Goal: Task Accomplishment & Management: Complete application form

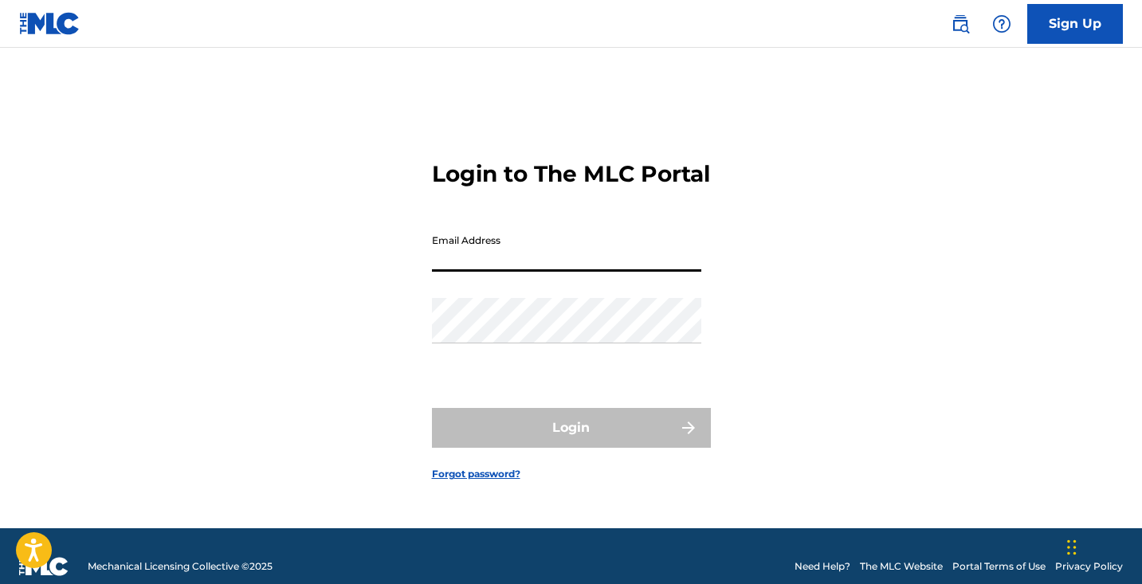
type input "[PERSON_NAME][EMAIL_ADDRESS][PERSON_NAME][DOMAIN_NAME]"
click at [571, 442] on button "Login" at bounding box center [571, 428] width 279 height 40
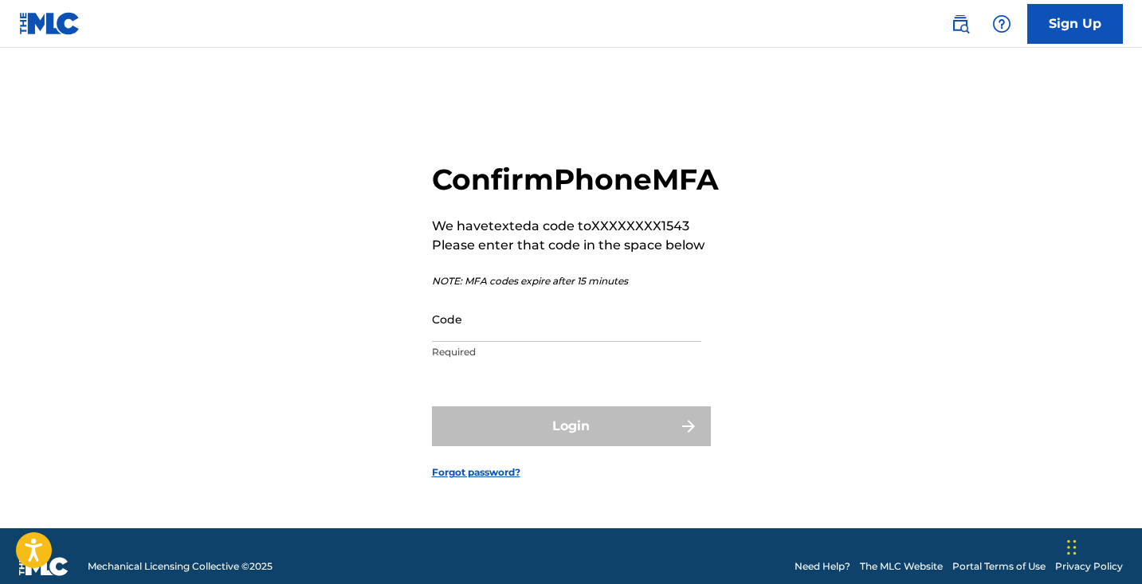
click at [544, 335] on input "Code" at bounding box center [566, 319] width 269 height 45
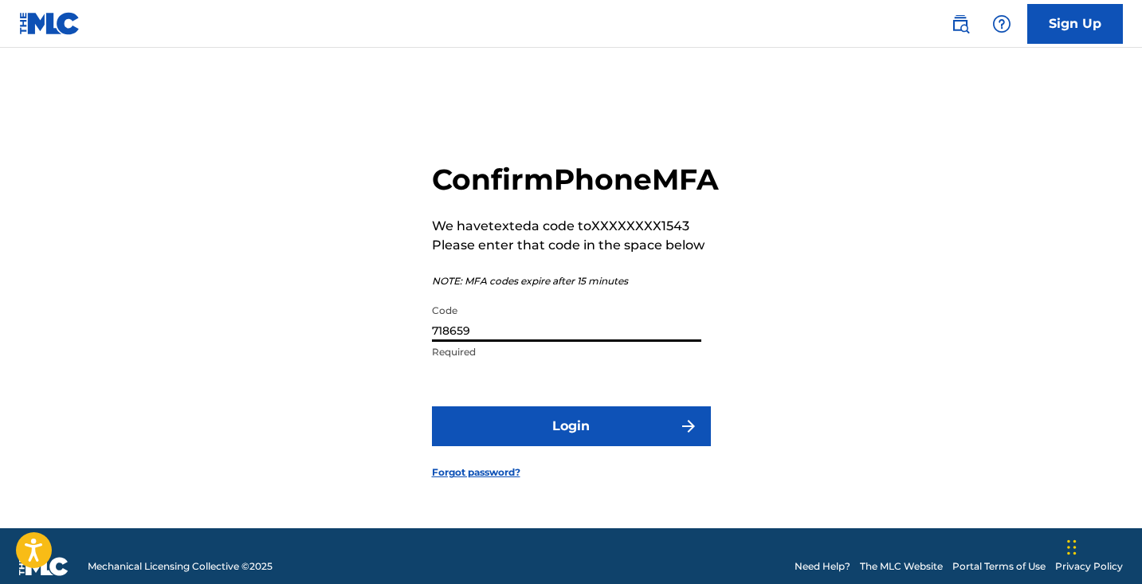
type input "718659"
click at [593, 430] on button "Login" at bounding box center [571, 427] width 279 height 40
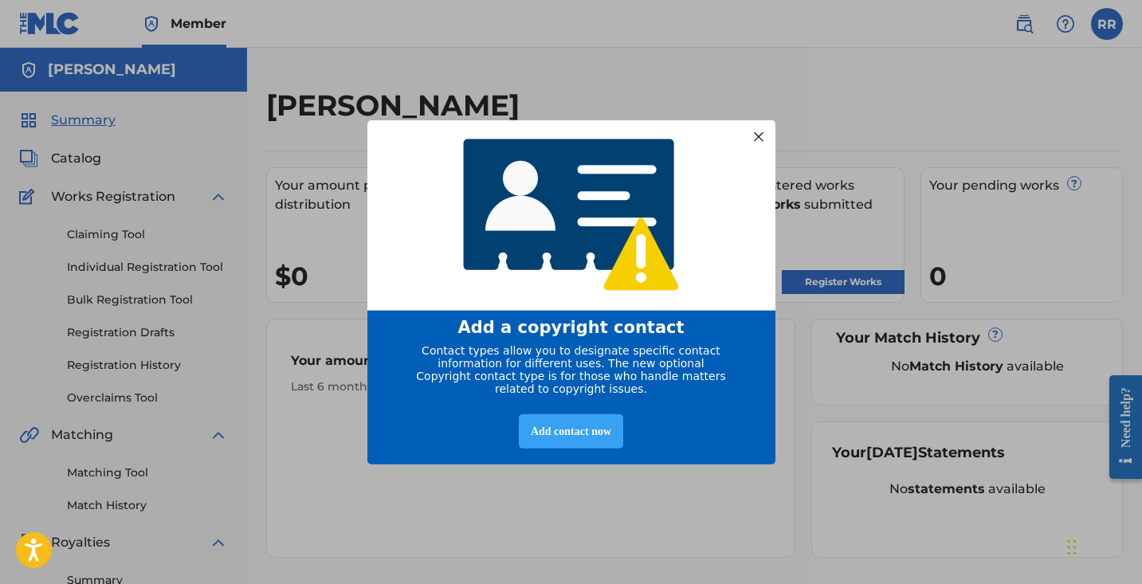
click at [584, 436] on div "Add contact now" at bounding box center [571, 432] width 104 height 34
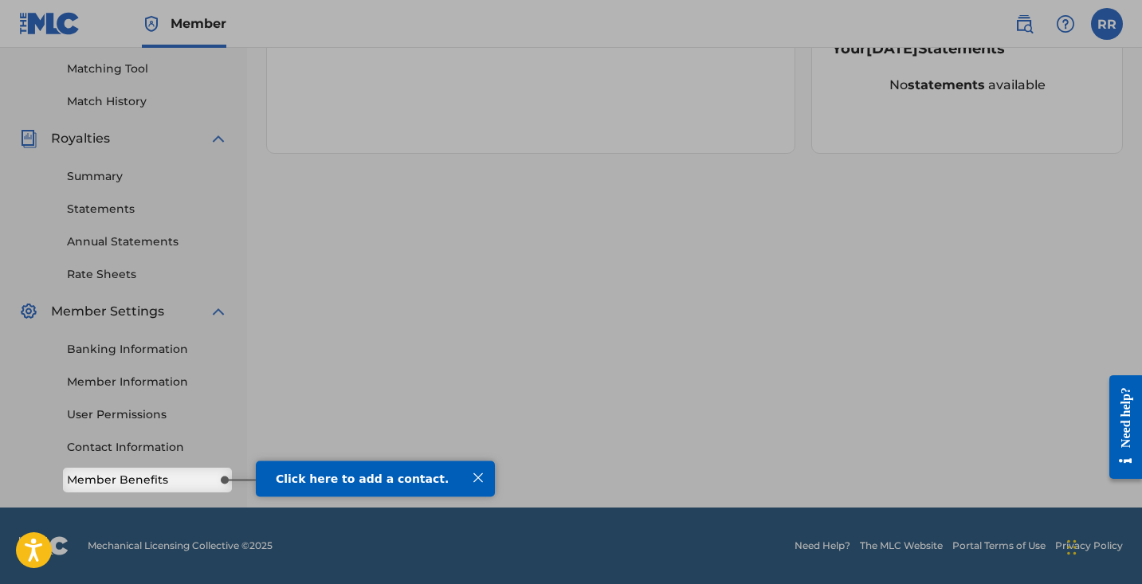
click at [170, 480] on link "Member Benefits" at bounding box center [147, 480] width 161 height 17
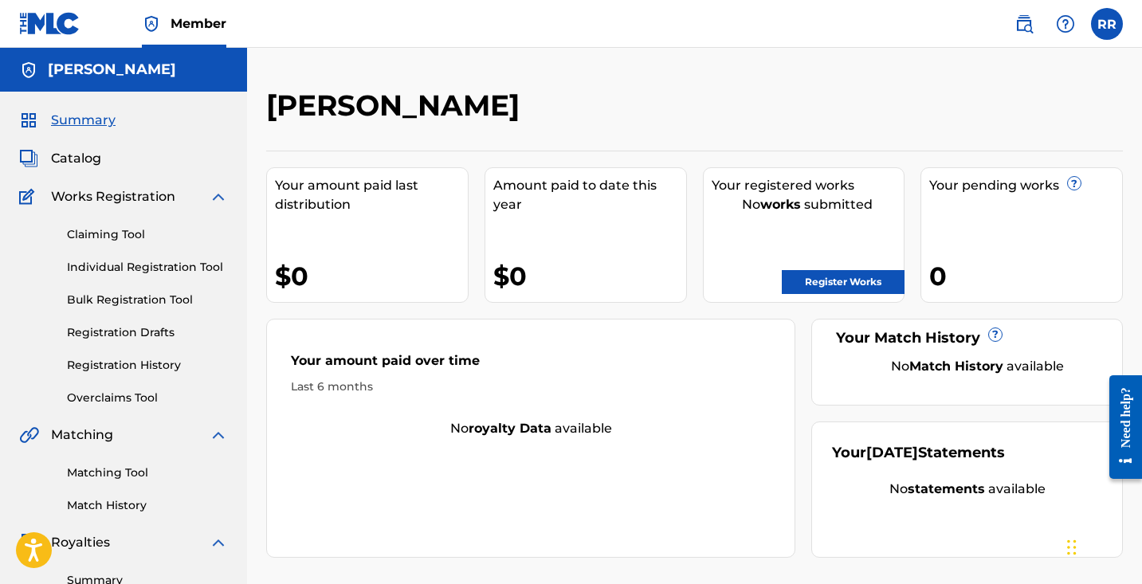
click at [823, 284] on link "Register Works" at bounding box center [843, 282] width 123 height 24
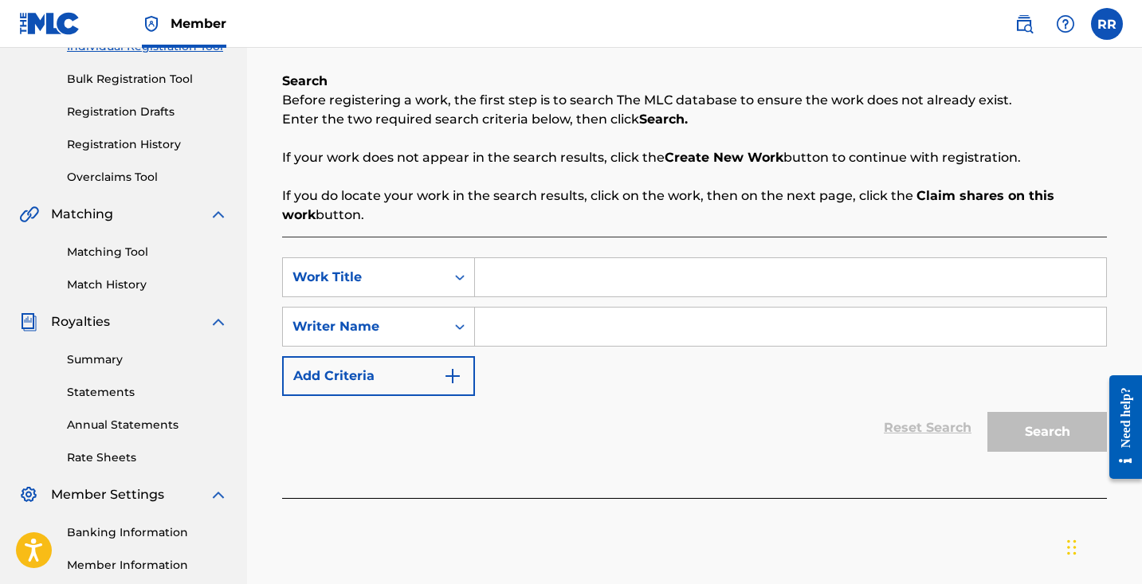
scroll to position [228, 0]
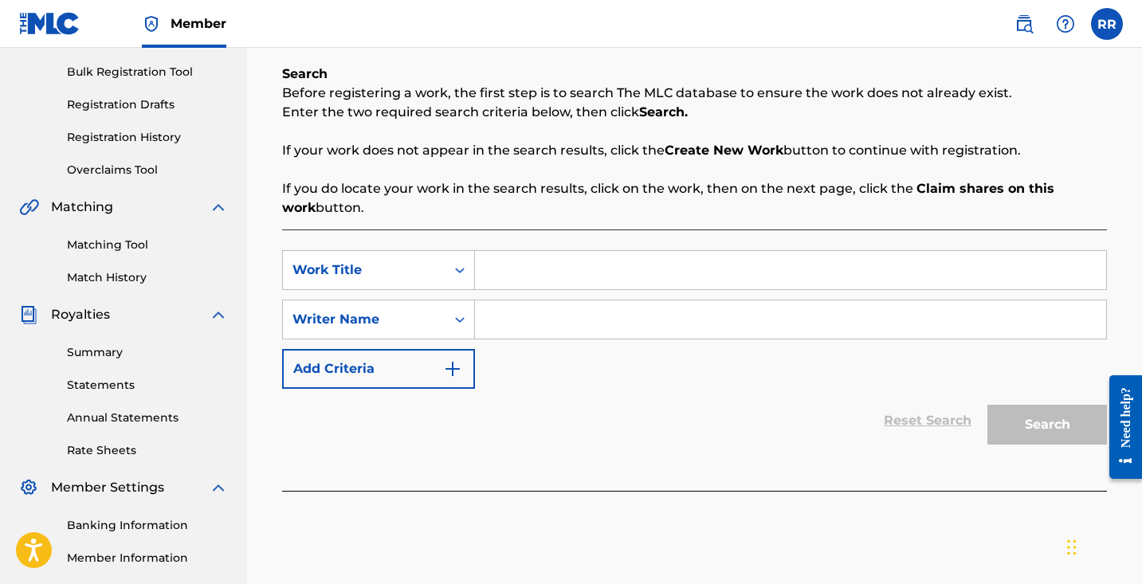
click at [634, 274] on input "Search Form" at bounding box center [790, 270] width 631 height 38
type input "[MEDICAL_DATA]"
click at [629, 320] on input "Search Form" at bounding box center [790, 320] width 631 height 38
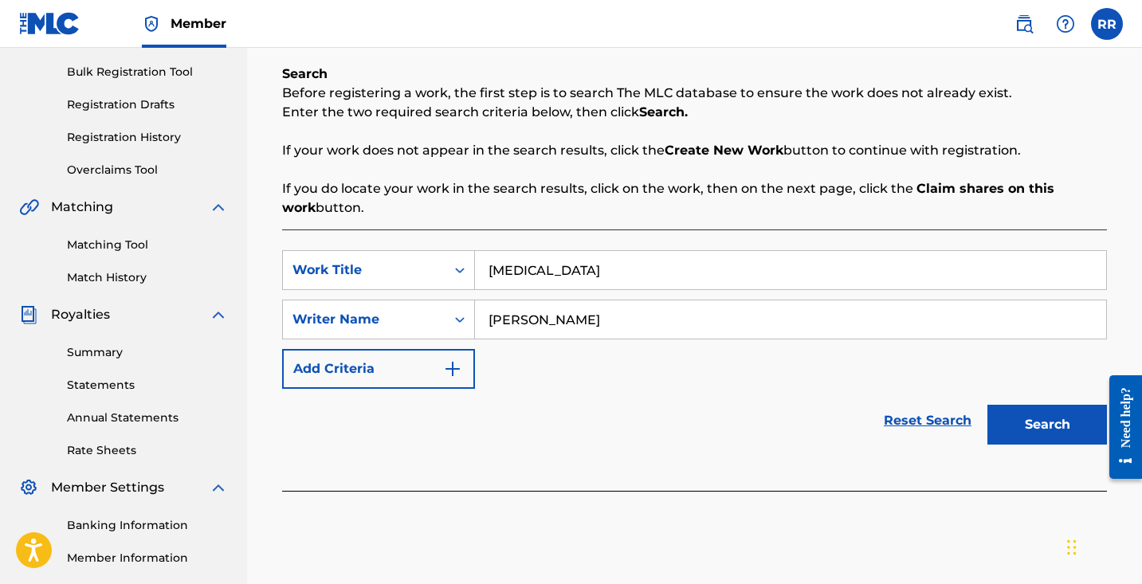
type input "[PERSON_NAME]"
click at [1061, 420] on button "Search" at bounding box center [1048, 425] width 120 height 40
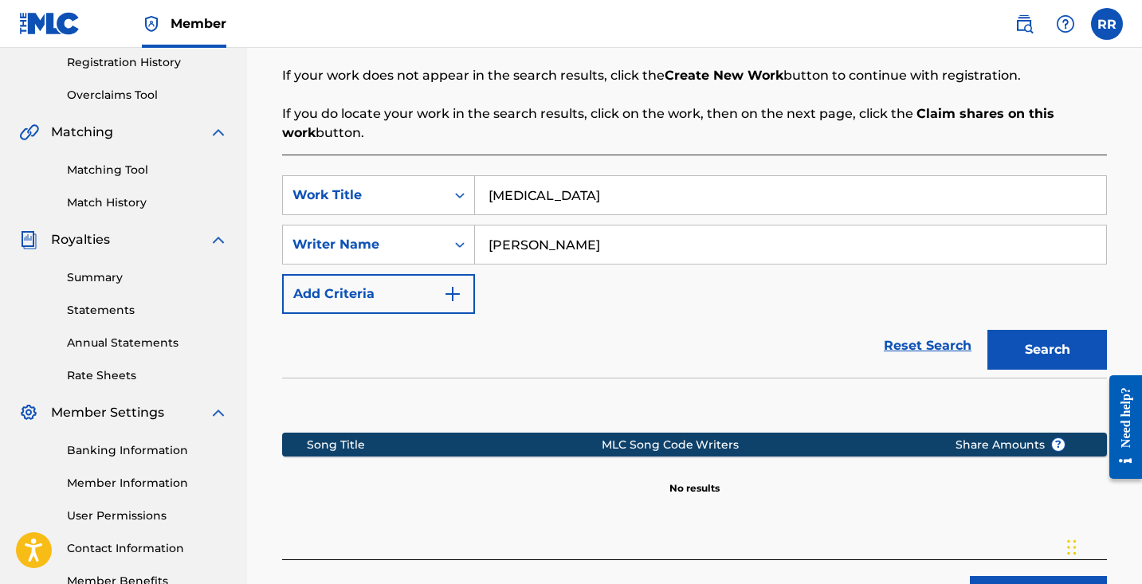
scroll to position [305, 0]
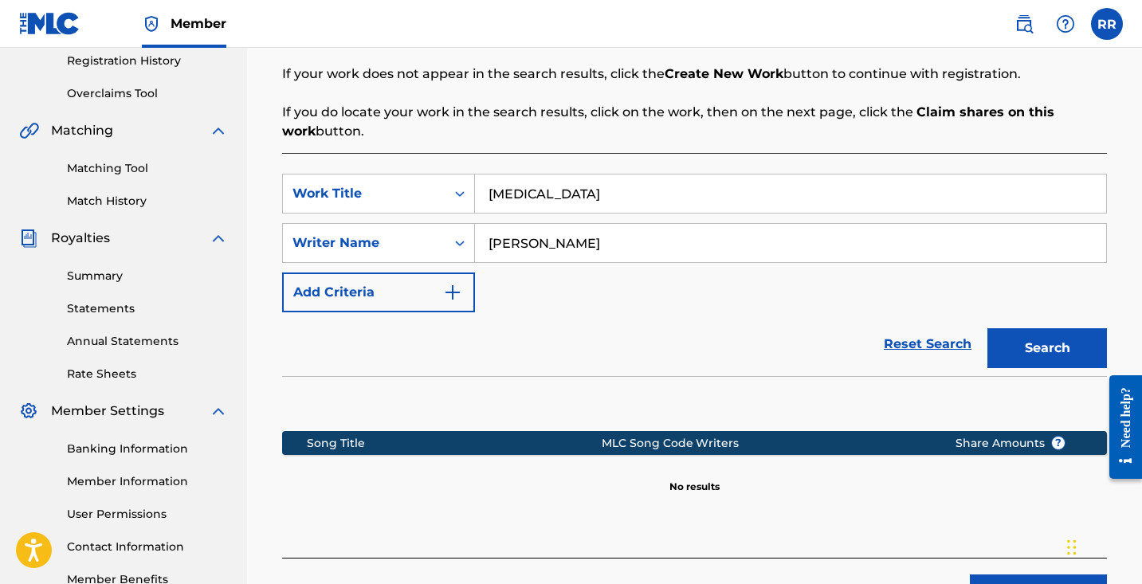
click at [458, 293] on img "Search Form" at bounding box center [452, 292] width 19 height 19
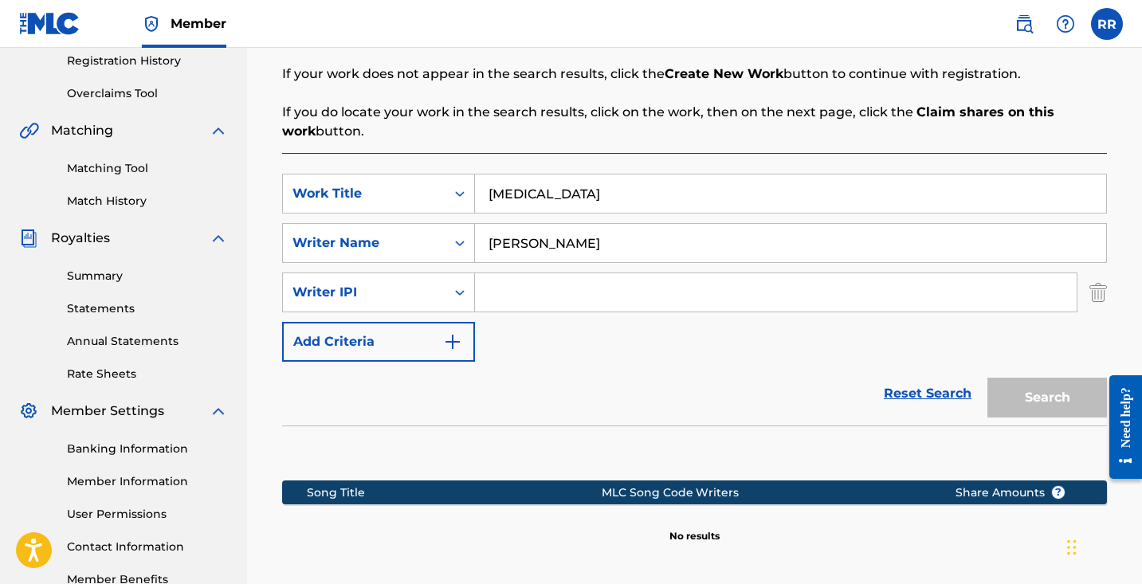
click at [442, 341] on button "Add Criteria" at bounding box center [378, 342] width 193 height 40
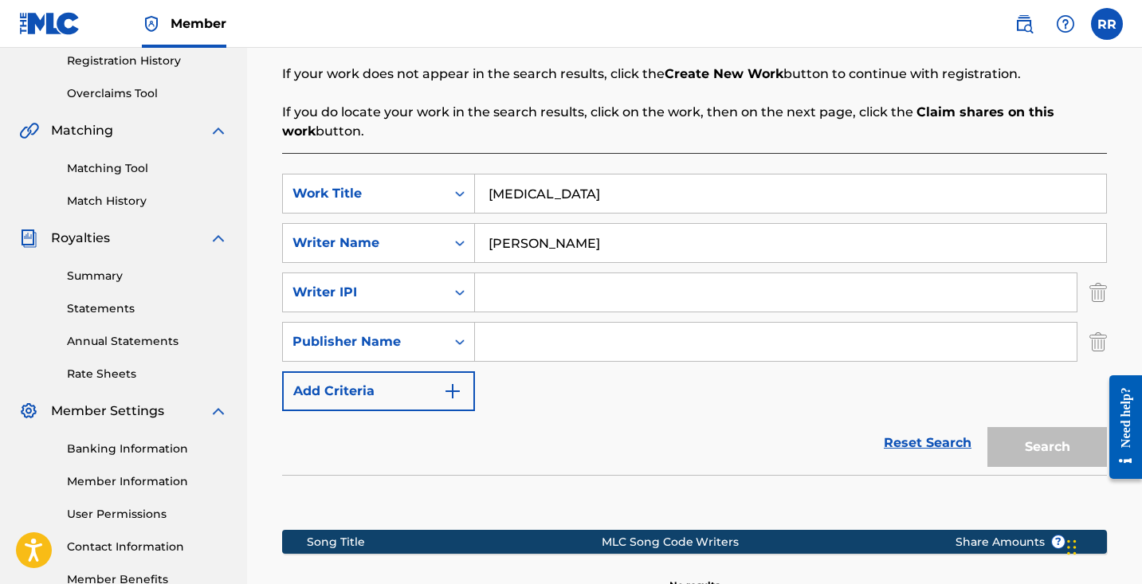
click at [443, 377] on button "Add Criteria" at bounding box center [378, 392] width 193 height 40
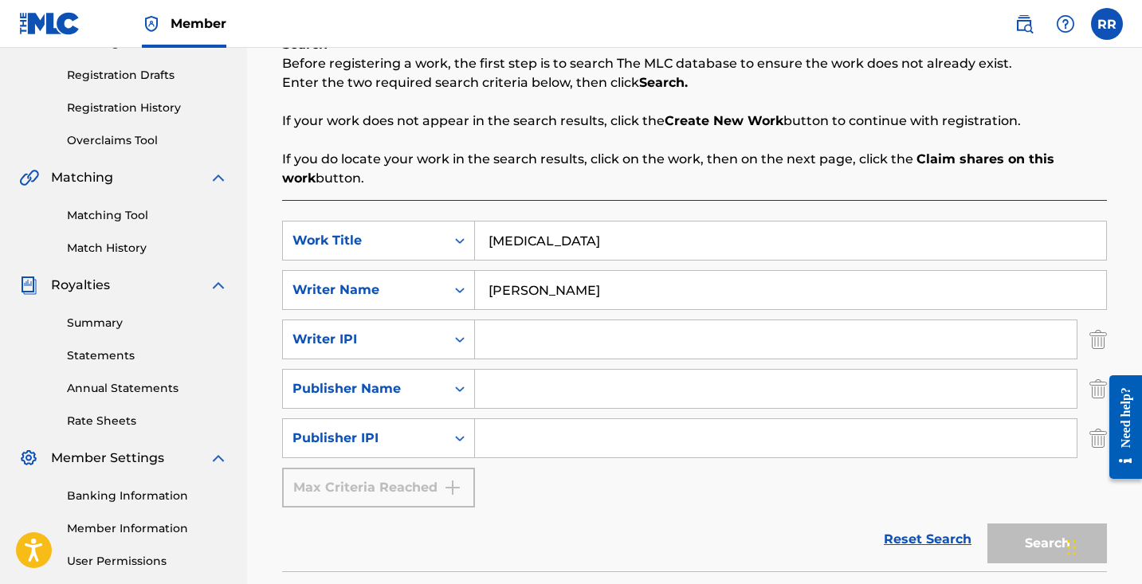
scroll to position [256, 0]
click at [527, 395] on input "Search Form" at bounding box center [776, 391] width 602 height 38
type input "rrrpublishing33"
click at [534, 343] on input "Search Form" at bounding box center [776, 341] width 602 height 38
click at [1021, 533] on div "Search" at bounding box center [1044, 541] width 128 height 64
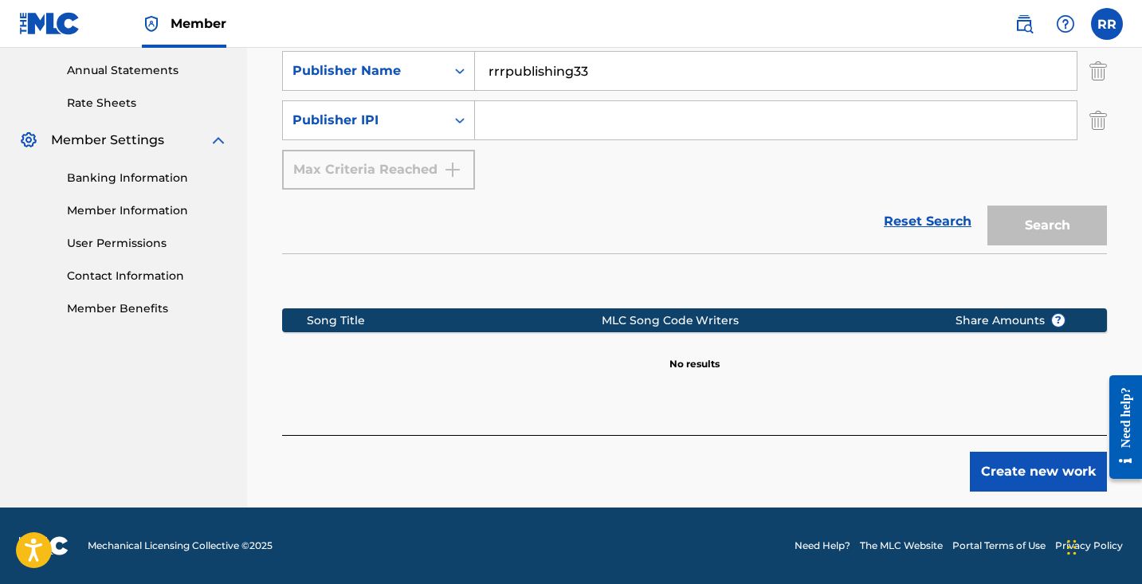
scroll to position [576, 0]
click at [1016, 462] on button "Create new work" at bounding box center [1038, 472] width 137 height 40
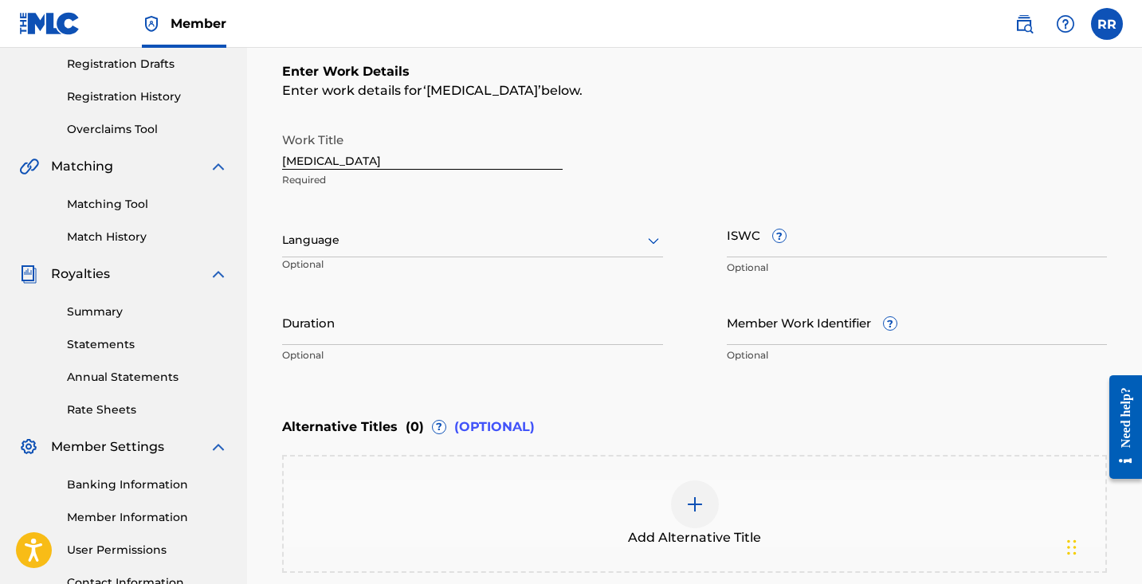
scroll to position [273, 0]
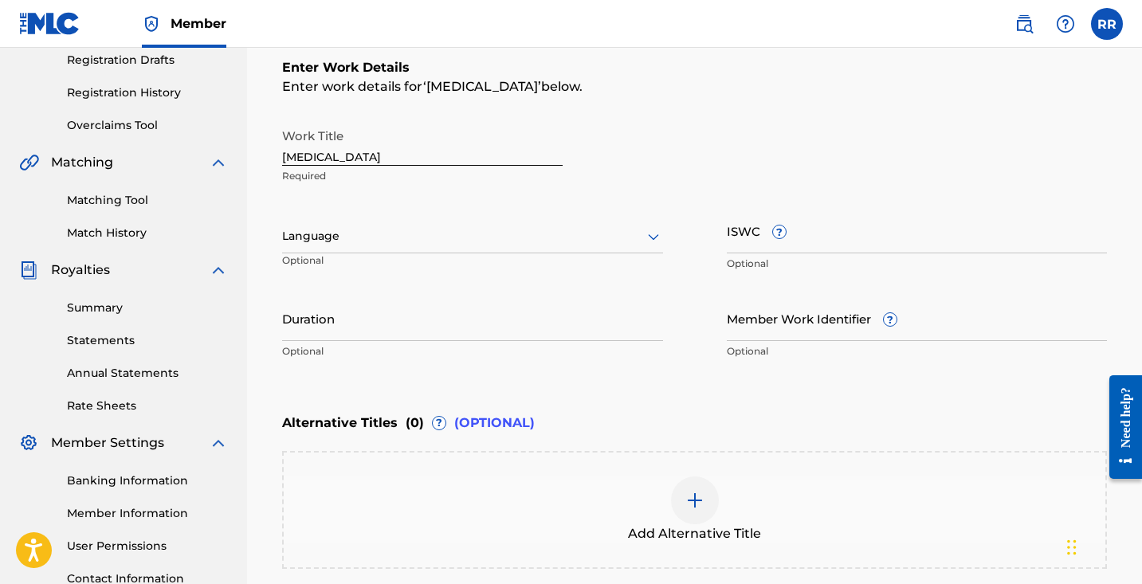
click at [428, 321] on input "Duration" at bounding box center [472, 318] width 381 height 45
type input "2"
type input "02:50"
click at [615, 397] on div "Enter Work Details Enter work details for ‘ [MEDICAL_DATA] ’ below. Work Title …" at bounding box center [694, 213] width 825 height 386
click at [863, 315] on input "Member Work Identifier ?" at bounding box center [917, 318] width 381 height 45
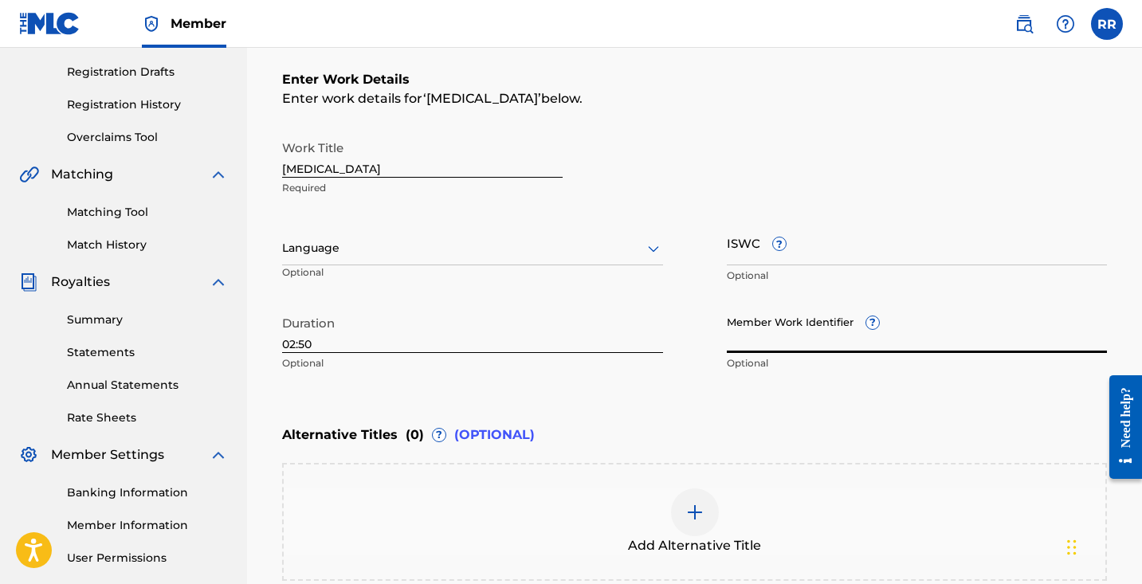
scroll to position [262, 0]
click at [560, 245] on div at bounding box center [472, 247] width 381 height 20
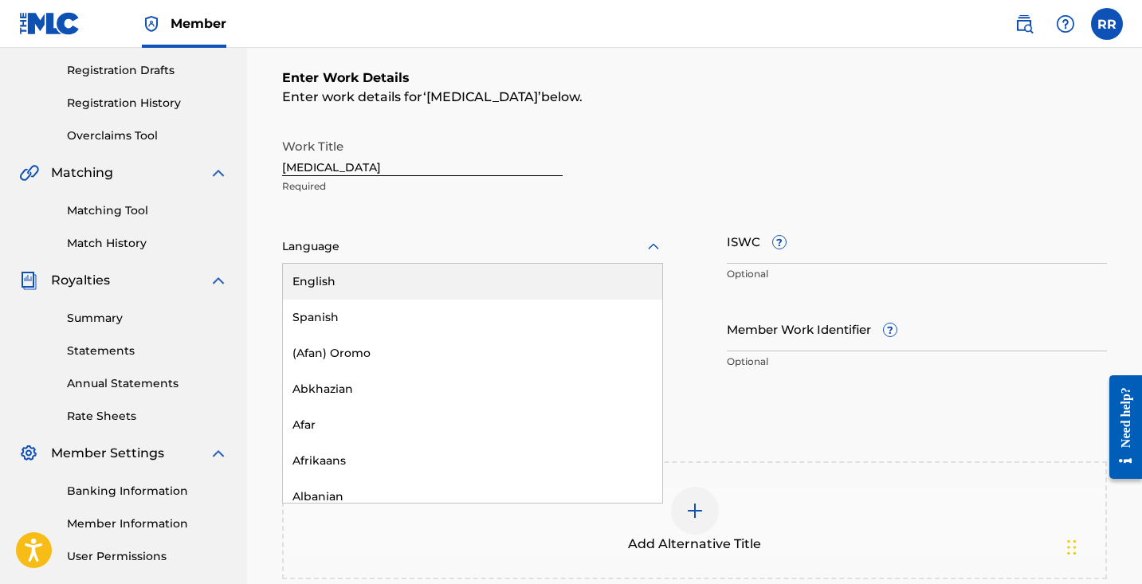
click at [474, 275] on div "English" at bounding box center [472, 282] width 379 height 36
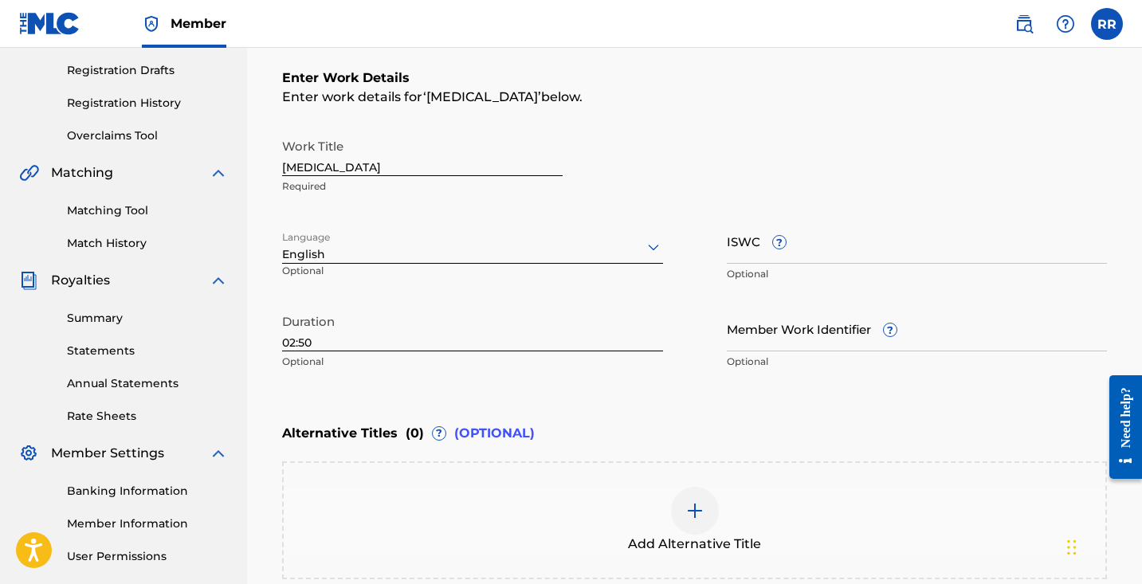
click at [719, 406] on div "Enter Work Details Enter work details for ‘ [MEDICAL_DATA] ’ below. Work Title …" at bounding box center [694, 223] width 825 height 386
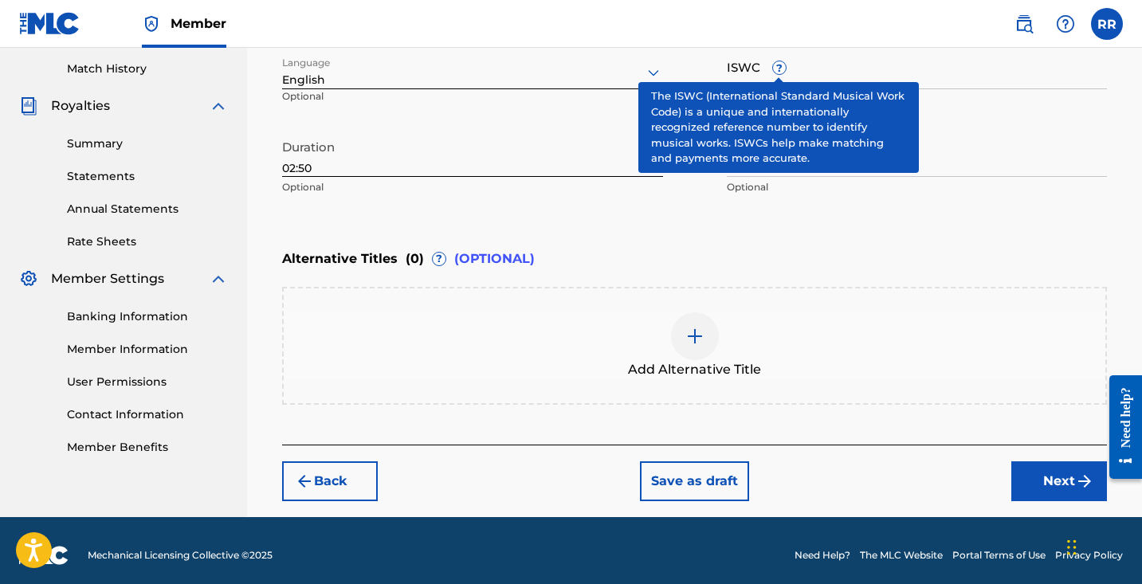
scroll to position [438, 0]
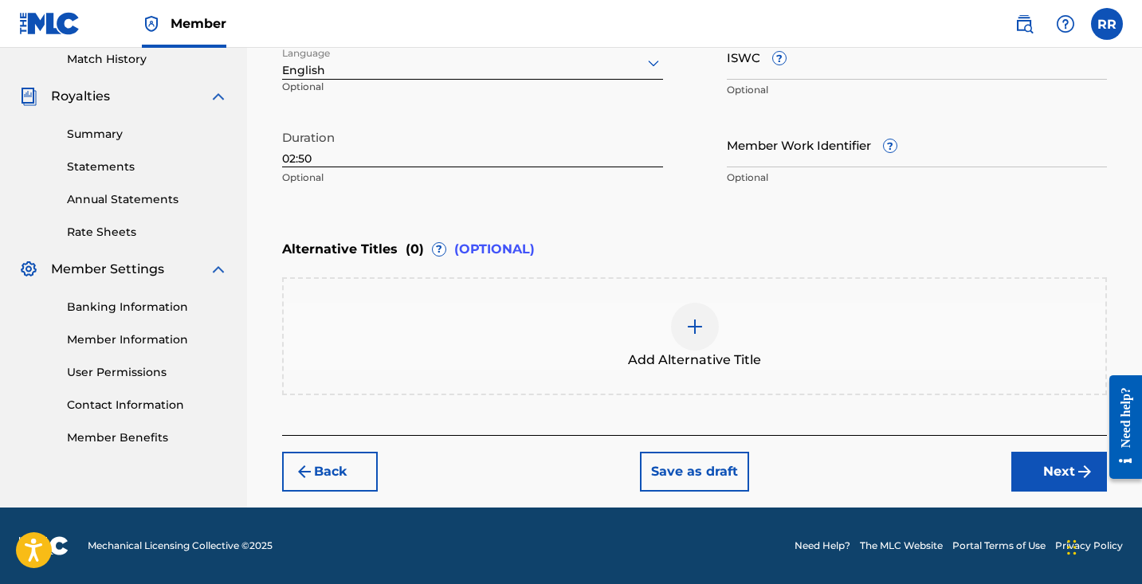
click at [1038, 469] on button "Next" at bounding box center [1060, 472] width 96 height 40
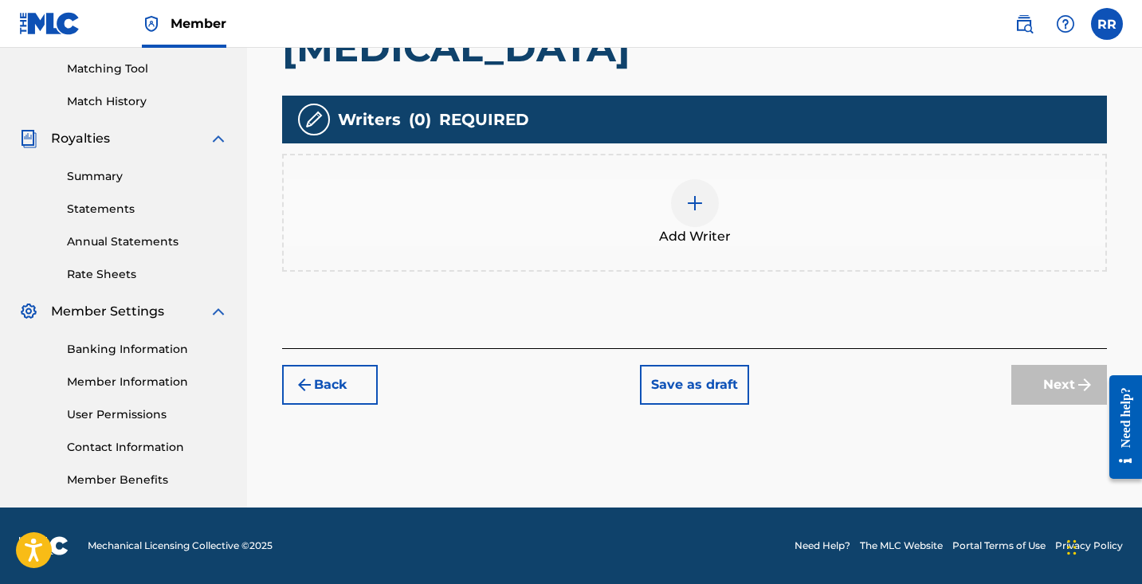
click at [691, 202] on img at bounding box center [695, 203] width 19 height 19
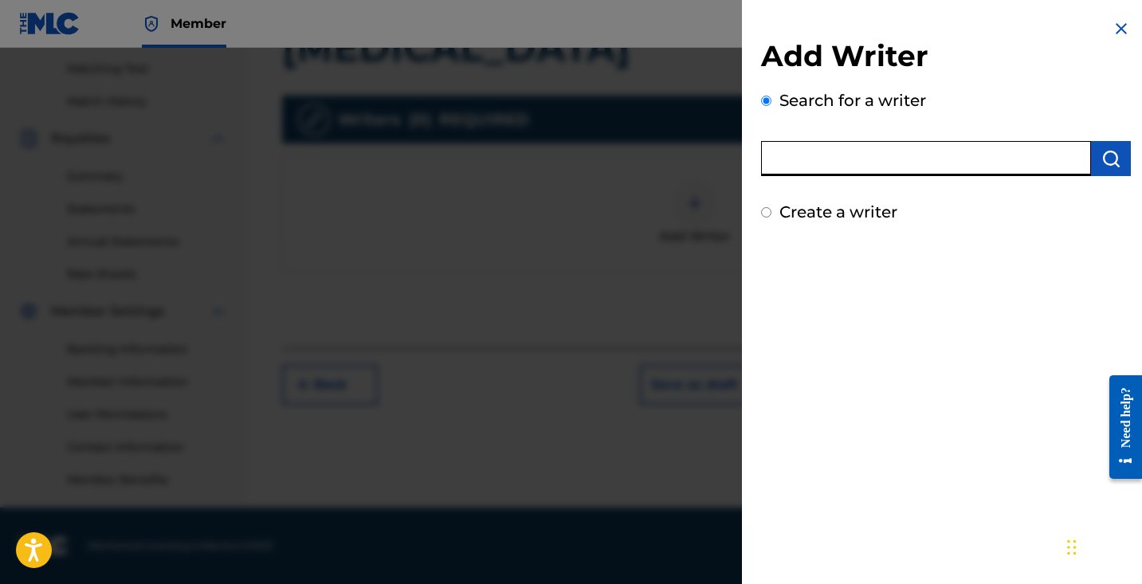
click at [876, 162] on input "text" at bounding box center [926, 158] width 330 height 35
click at [989, 279] on div "Add Writer Search for a writer Create a writer" at bounding box center [946, 292] width 408 height 584
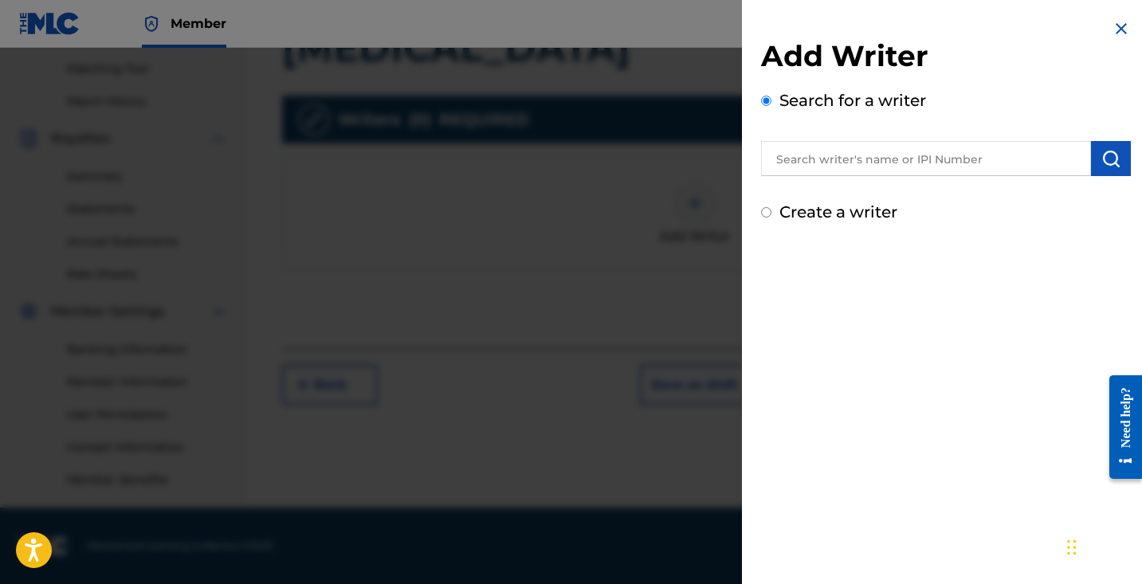
click at [916, 165] on input "text" at bounding box center [926, 158] width 330 height 35
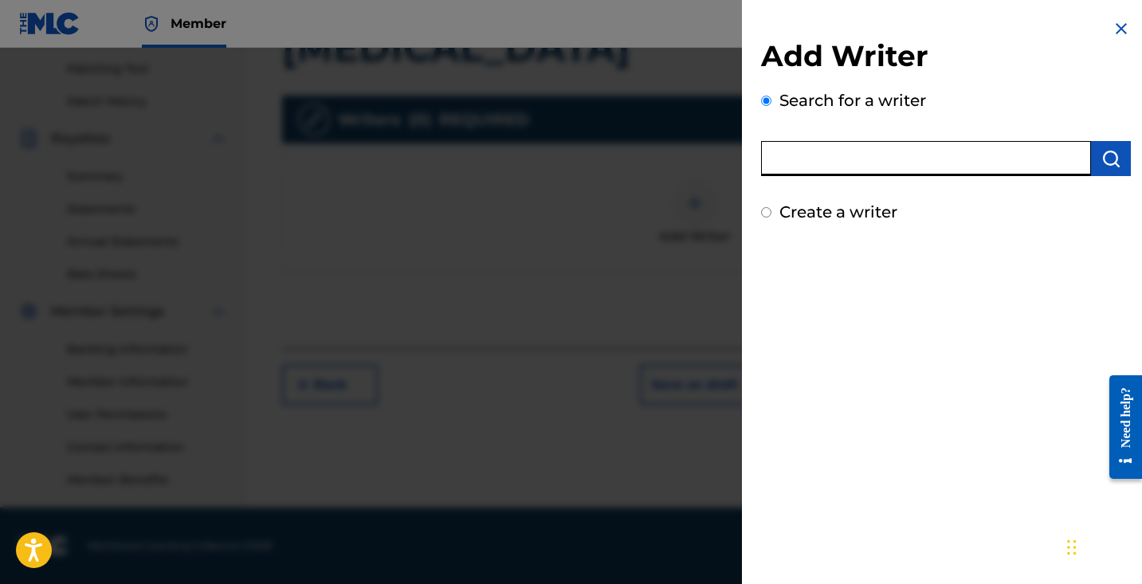
click at [1118, 30] on img at bounding box center [1121, 28] width 19 height 19
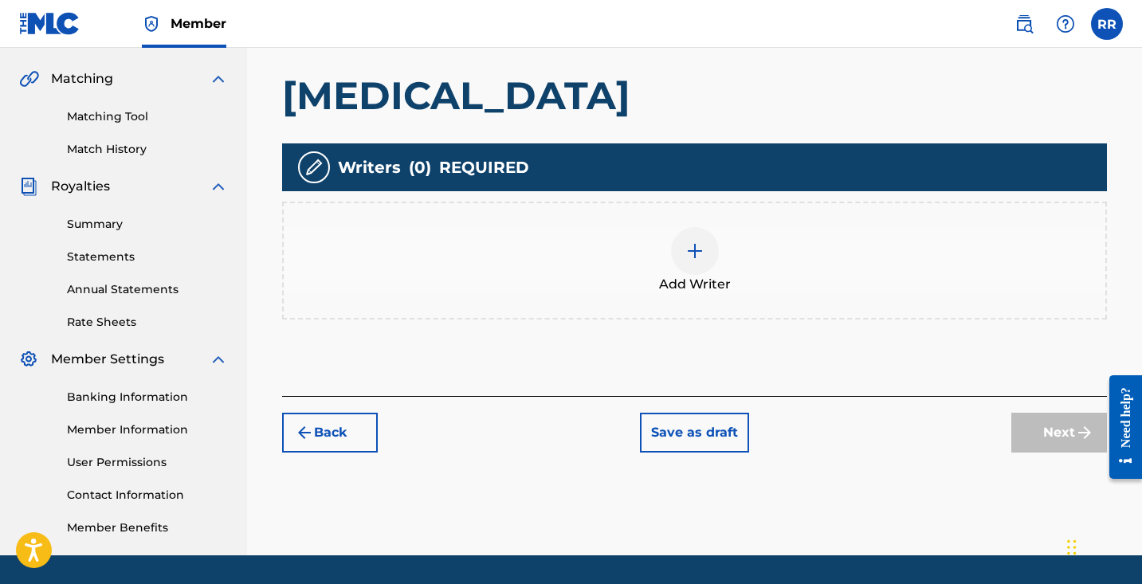
scroll to position [397, 0]
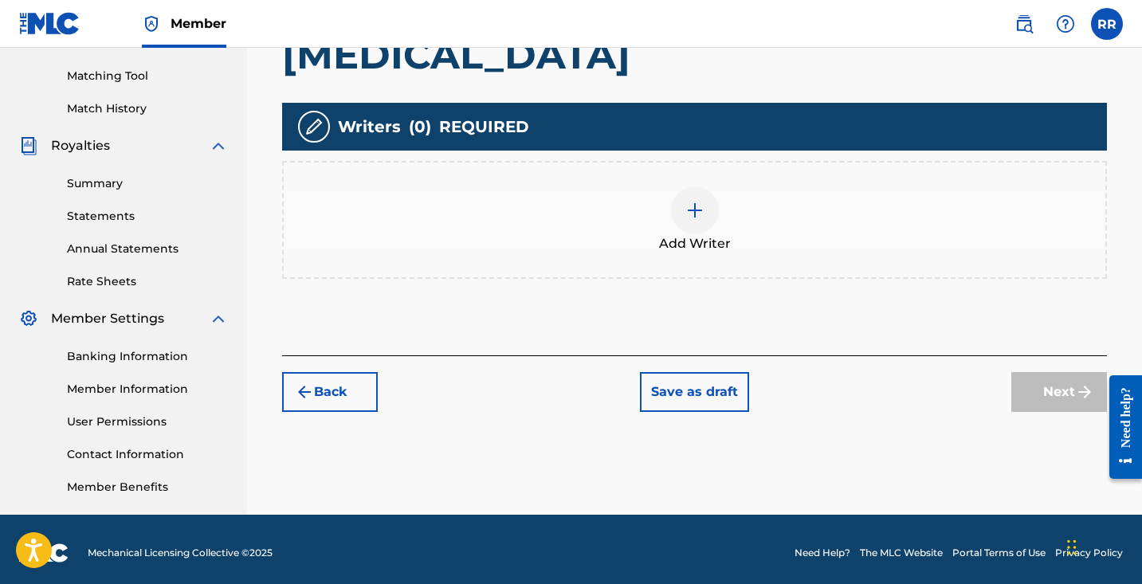
click at [688, 220] on div at bounding box center [695, 211] width 48 height 48
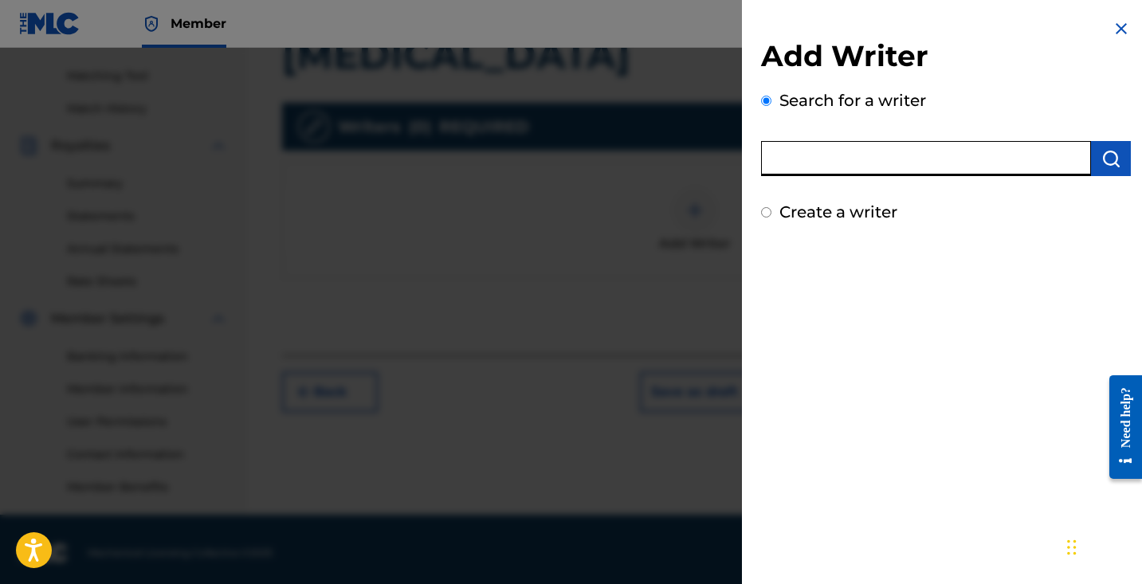
click at [895, 168] on input "text" at bounding box center [926, 158] width 330 height 35
type input "1267599988"
click at [1104, 151] on img "submit" at bounding box center [1111, 158] width 19 height 19
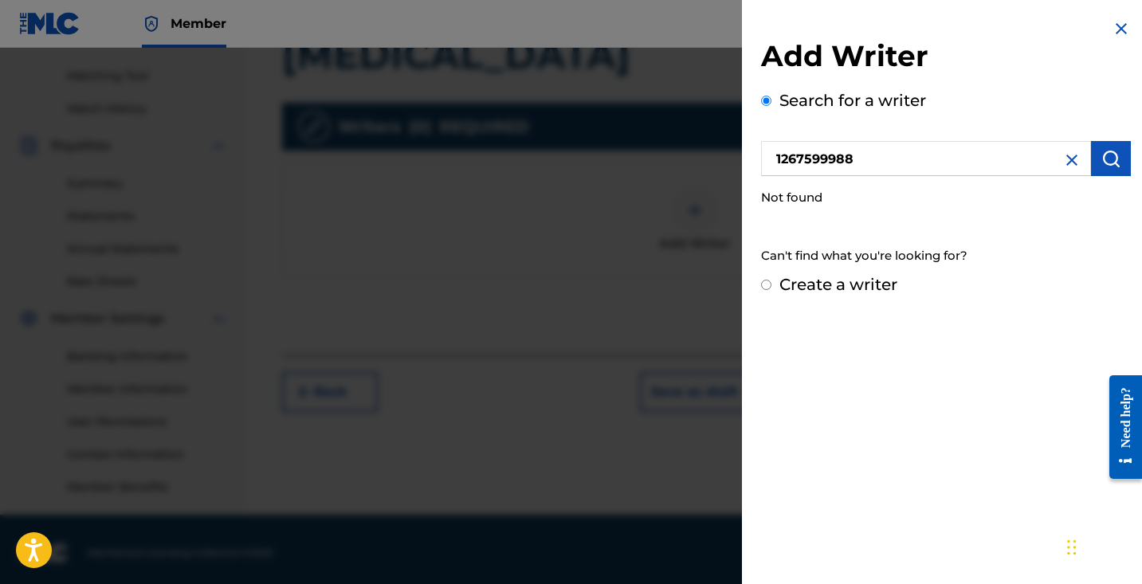
click at [765, 284] on input "Create a writer" at bounding box center [766, 285] width 10 height 10
radio input "false"
radio input "true"
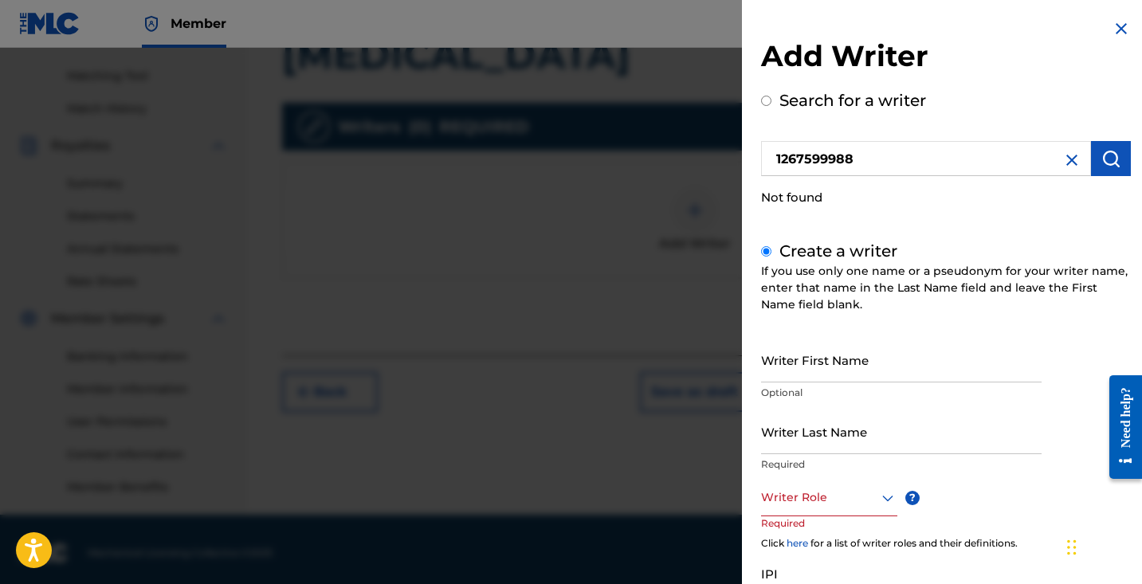
click at [878, 370] on input "Writer First Name" at bounding box center [901, 359] width 281 height 45
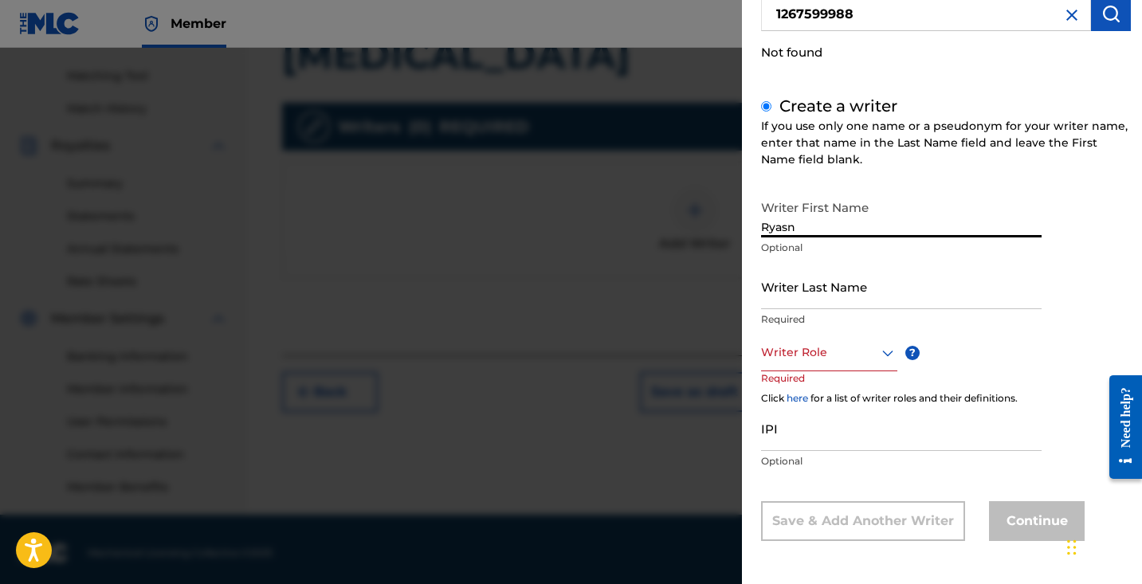
scroll to position [144, 0]
type input "[PERSON_NAME]"
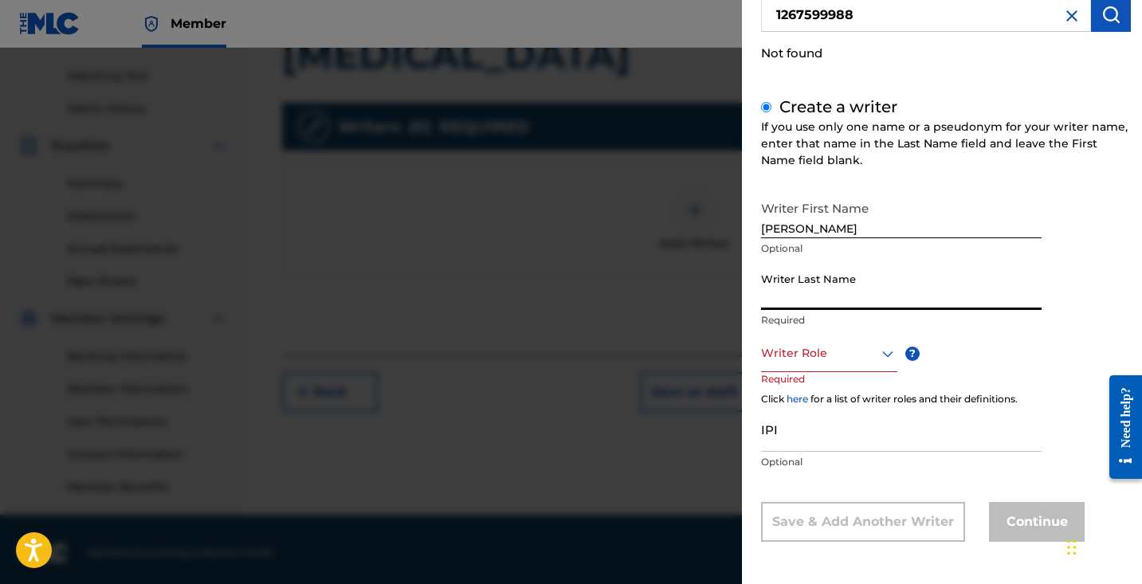
click at [962, 282] on input "Writer Last Name" at bounding box center [901, 287] width 281 height 45
type input "[PERSON_NAME]"
click at [1087, 258] on div "Writer First Name [PERSON_NAME] Optional Writer Last Name [PERSON_NAME] Require…" at bounding box center [946, 367] width 370 height 349
click at [619, 73] on div at bounding box center [571, 340] width 1142 height 584
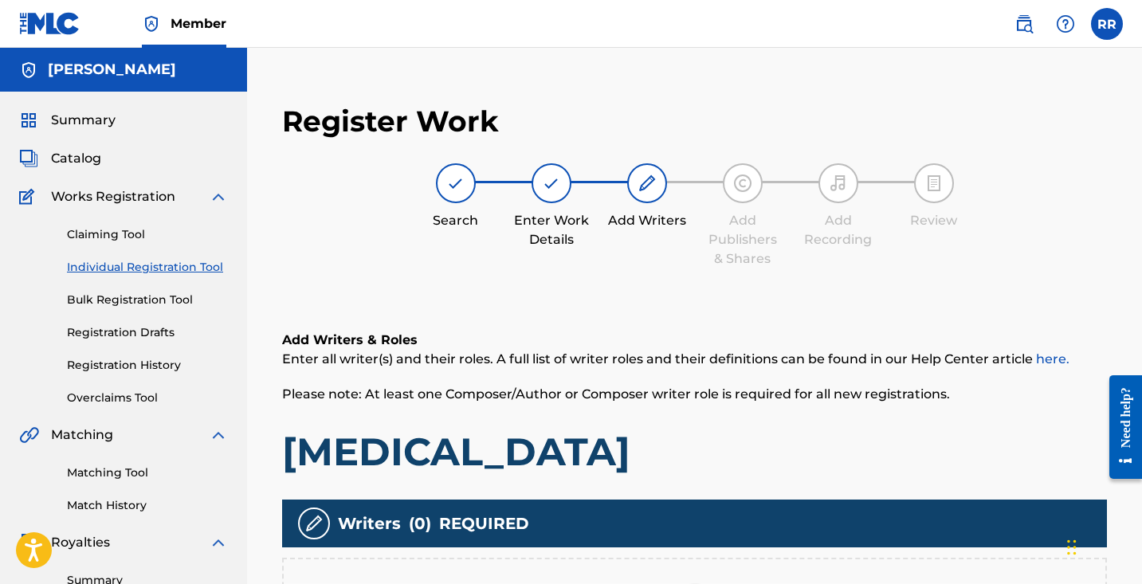
scroll to position [0, 0]
click at [1108, 14] on label at bounding box center [1107, 24] width 32 height 32
click at [1107, 24] on input "[PERSON_NAME] Rembert [EMAIL_ADDRESS][PERSON_NAME][DOMAIN_NAME] Notification Pr…" at bounding box center [1107, 24] width 0 height 0
click at [690, 100] on div "Register Work Search Enter Work Details Add Writers Add Publishers & Shares Add…" at bounding box center [694, 456] width 857 height 737
click at [86, 71] on h5 "[PERSON_NAME]" at bounding box center [112, 70] width 128 height 18
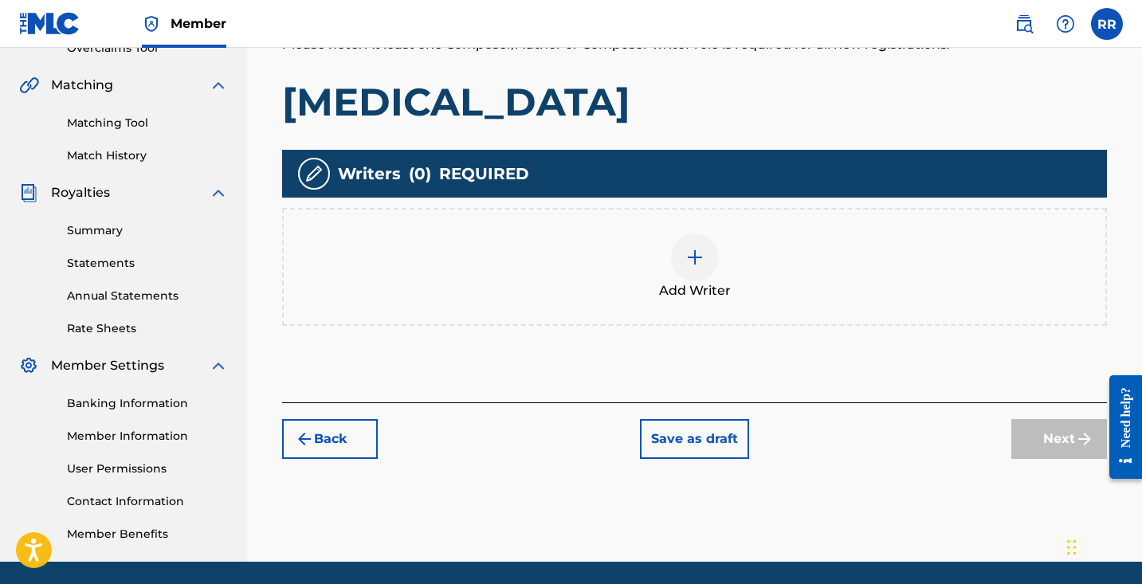
scroll to position [344, 0]
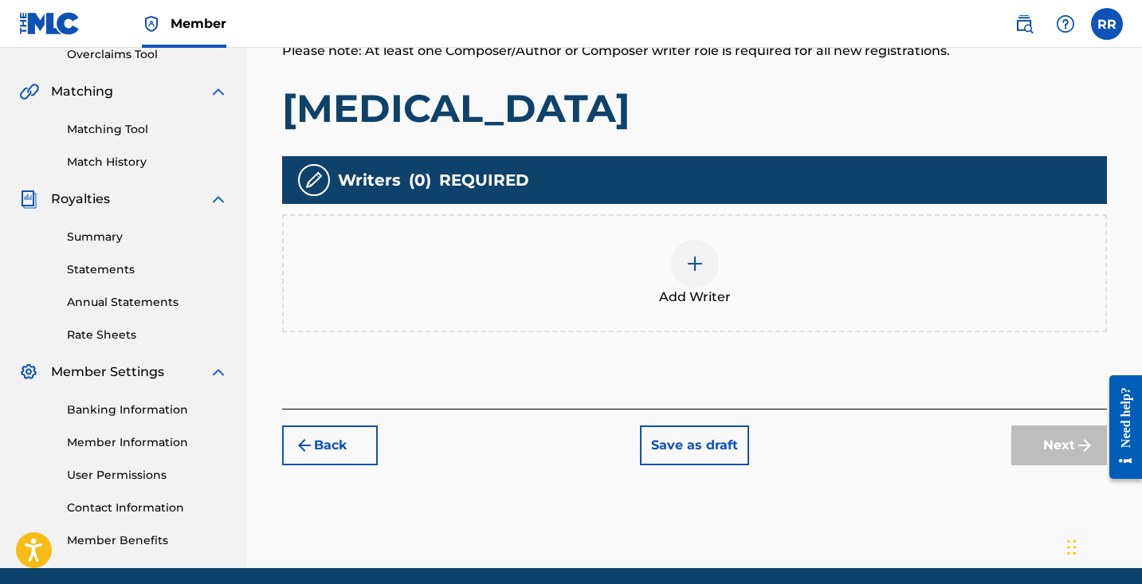
click at [695, 265] on img at bounding box center [695, 263] width 19 height 19
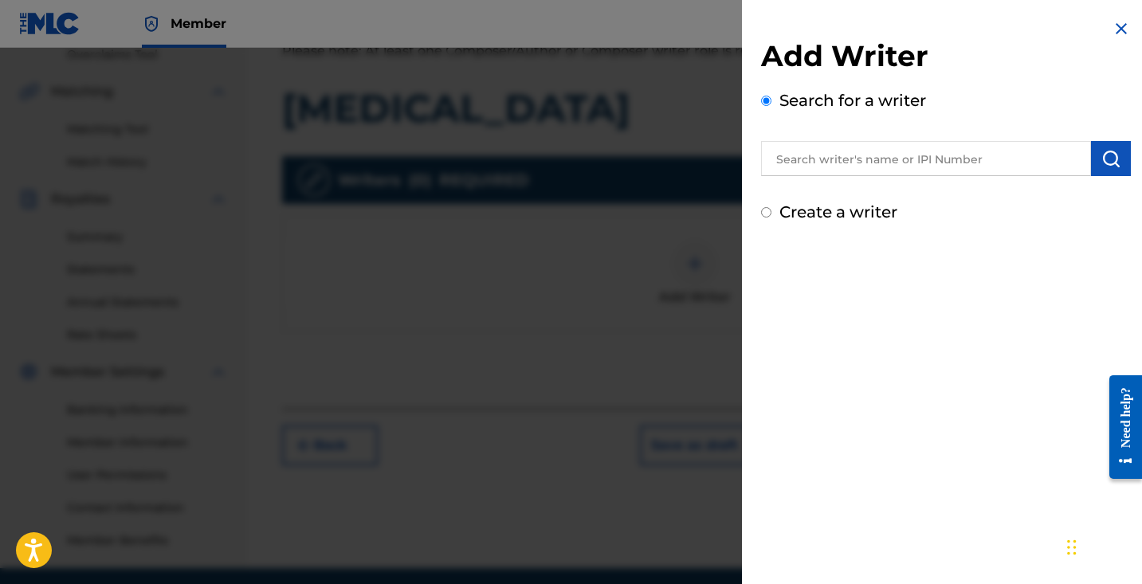
click at [883, 162] on input "text" at bounding box center [926, 158] width 330 height 35
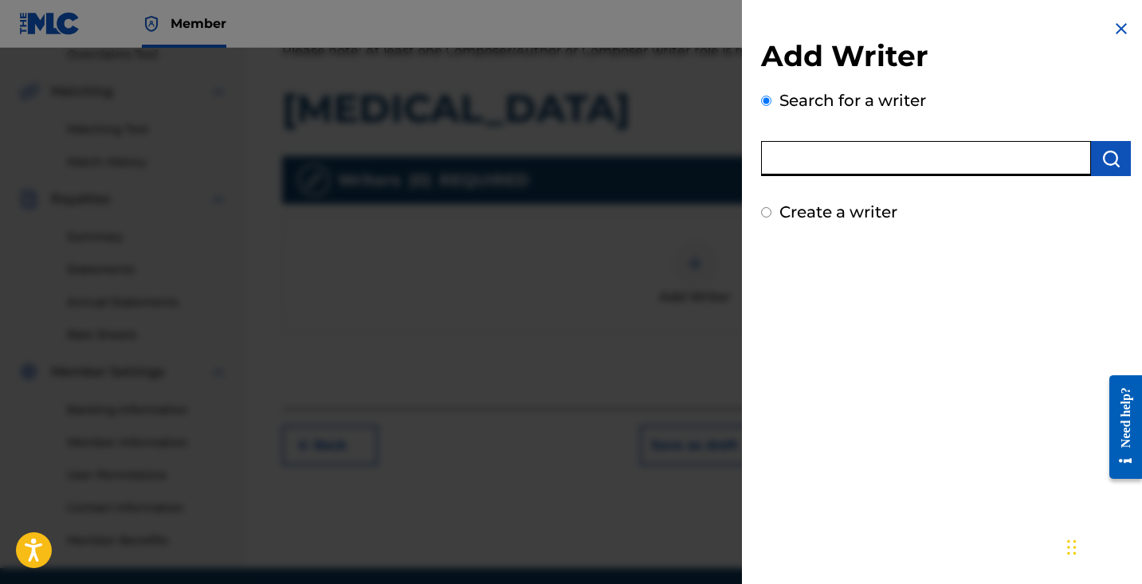
click at [769, 212] on input "Create a writer" at bounding box center [766, 212] width 10 height 10
radio input "false"
radio input "true"
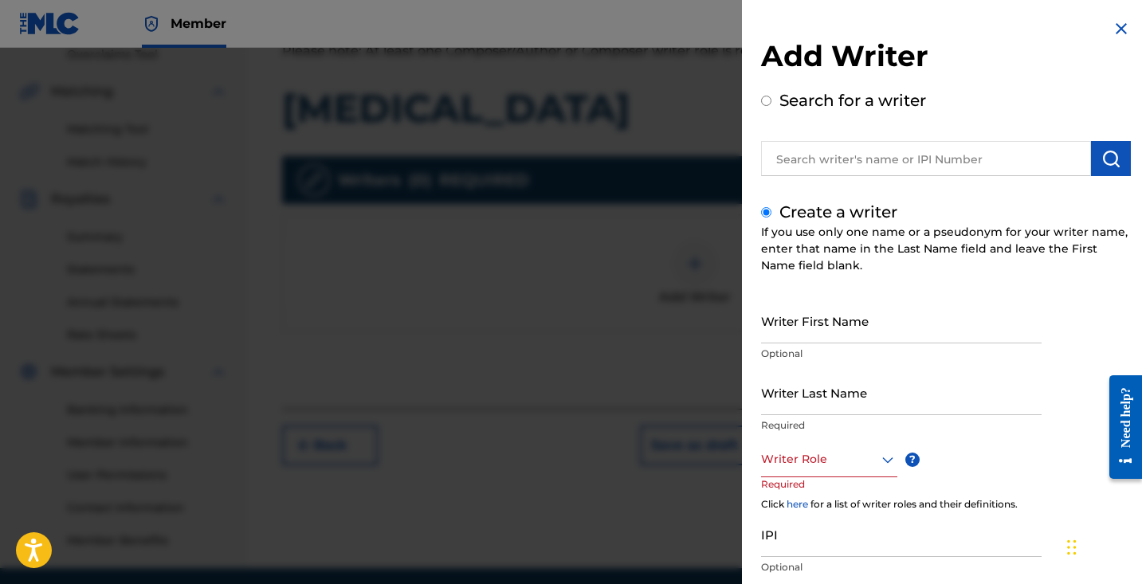
click at [520, 241] on div at bounding box center [571, 340] width 1142 height 584
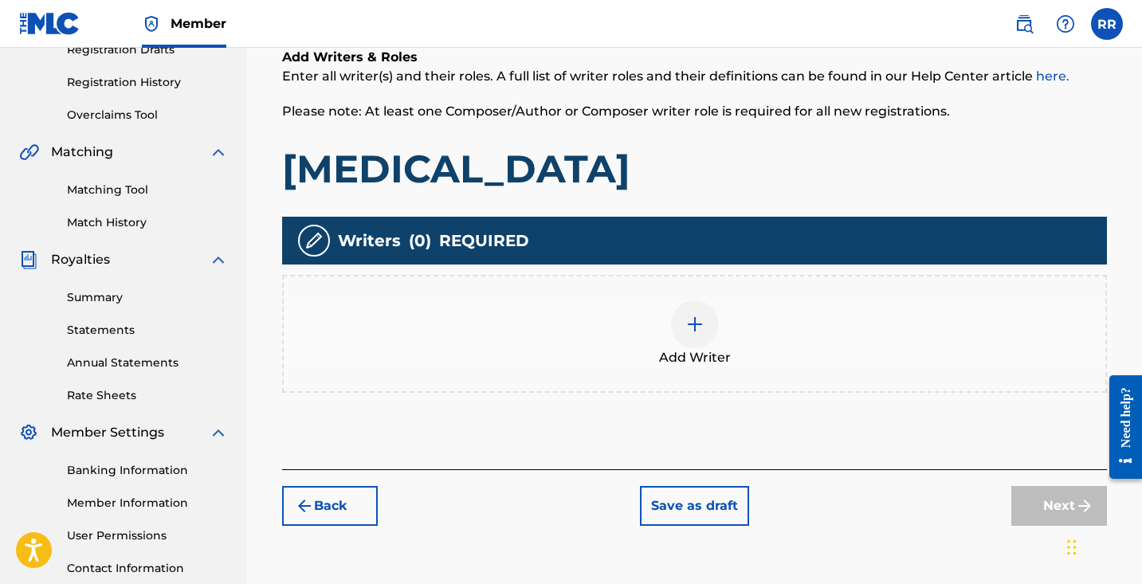
scroll to position [404, 0]
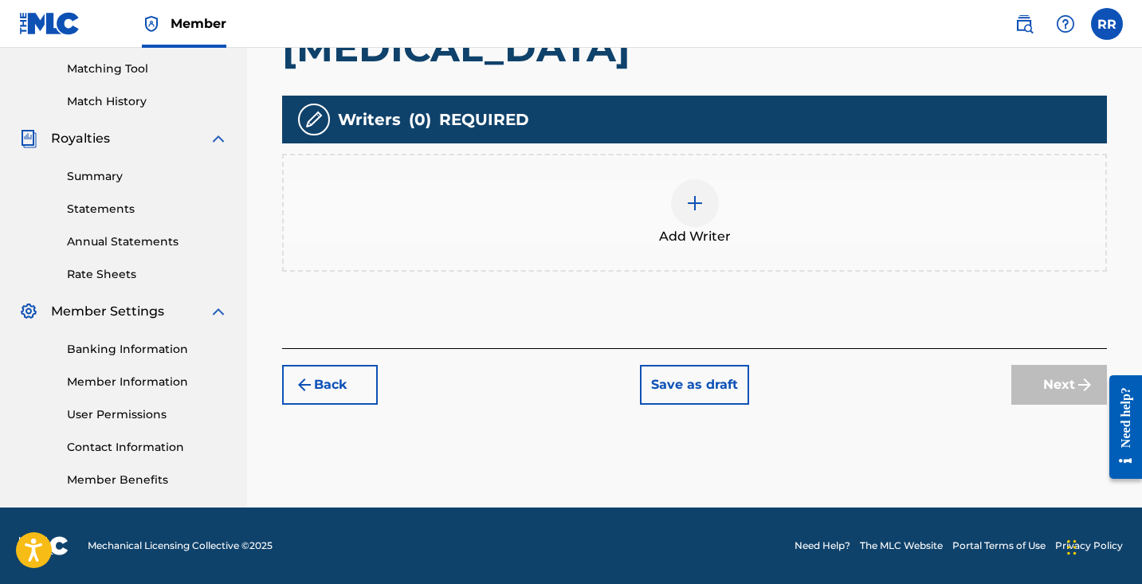
click at [689, 208] on img at bounding box center [695, 203] width 19 height 19
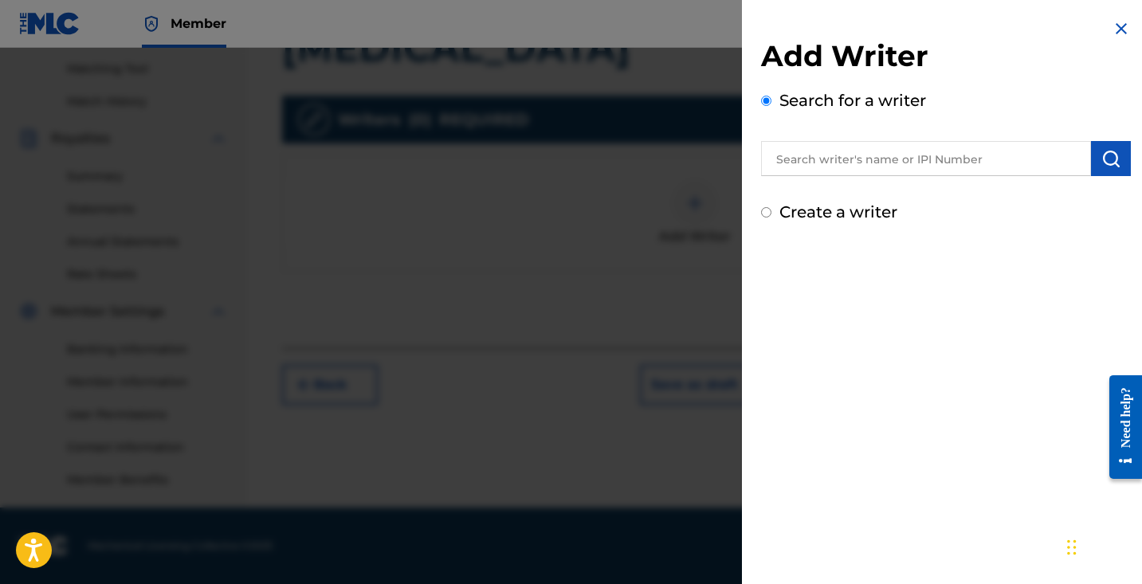
click at [768, 214] on input "Create a writer" at bounding box center [766, 212] width 10 height 10
radio input "false"
radio input "true"
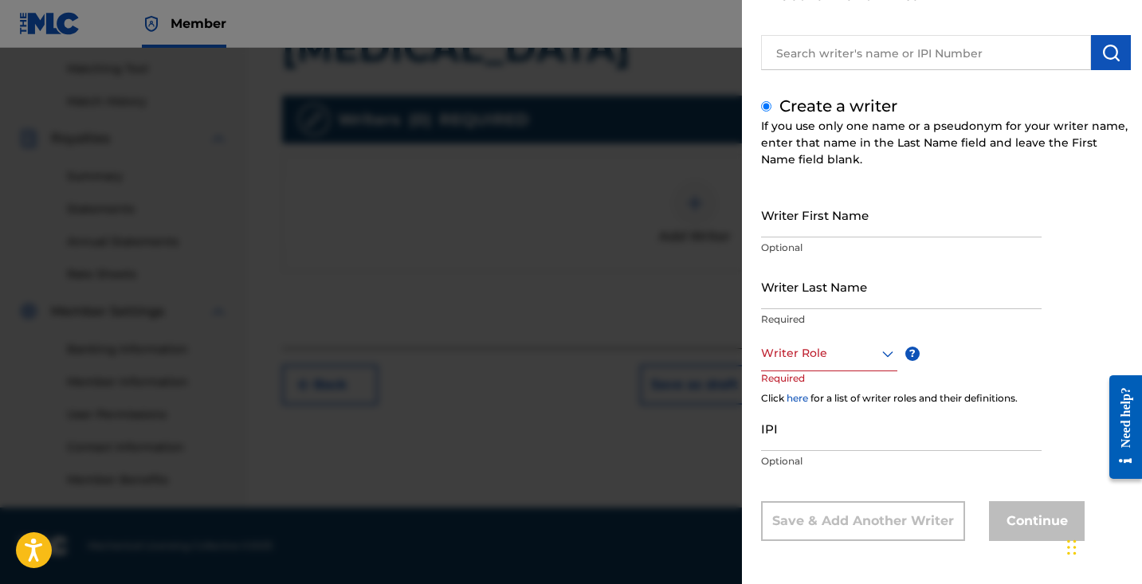
scroll to position [106, 0]
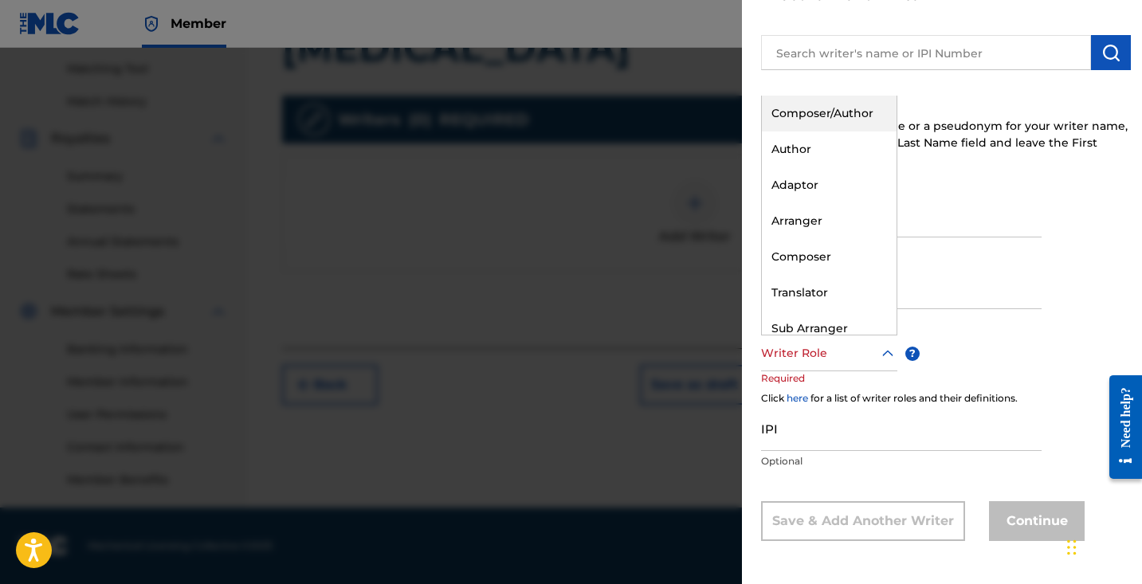
click at [874, 359] on div at bounding box center [829, 354] width 136 height 20
click at [822, 111] on div "Composer/Author" at bounding box center [829, 114] width 135 height 36
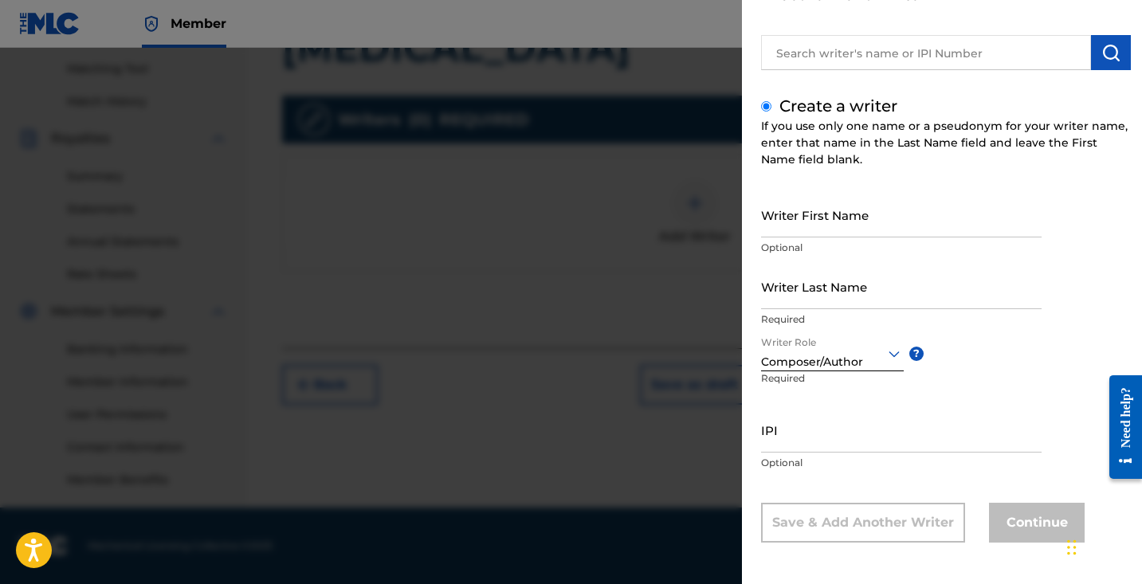
click at [841, 216] on input "Writer First Name" at bounding box center [901, 214] width 281 height 45
type input "[PERSON_NAME]"
click at [910, 293] on input "Writer Last Name" at bounding box center [901, 286] width 281 height 45
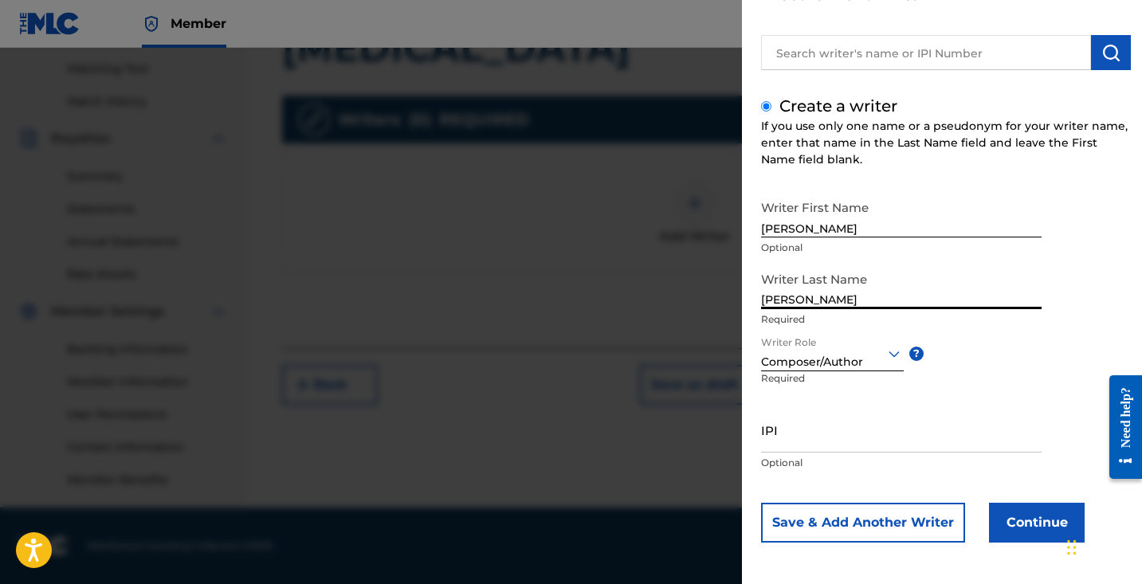
type input "[PERSON_NAME]"
click at [1018, 344] on div "Writer First Name [PERSON_NAME] Optional Writer Last Name [PERSON_NAME] Require…" at bounding box center [946, 367] width 370 height 351
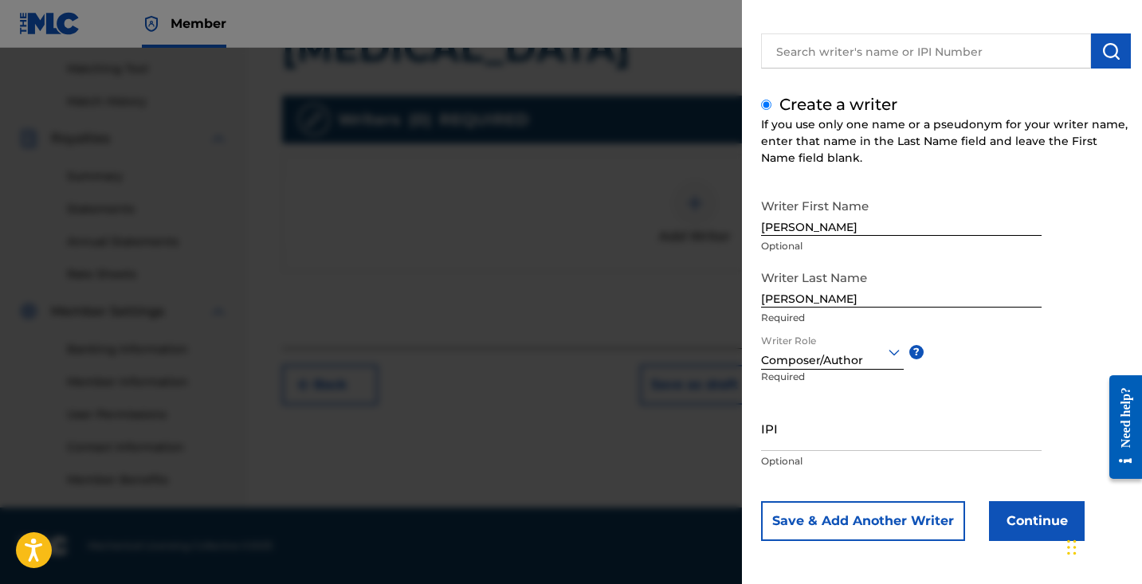
scroll to position [108, 0]
click at [845, 434] on input "IPI" at bounding box center [901, 428] width 281 height 45
type input "1267599988"
click at [1027, 521] on button "Continue" at bounding box center [1037, 521] width 96 height 40
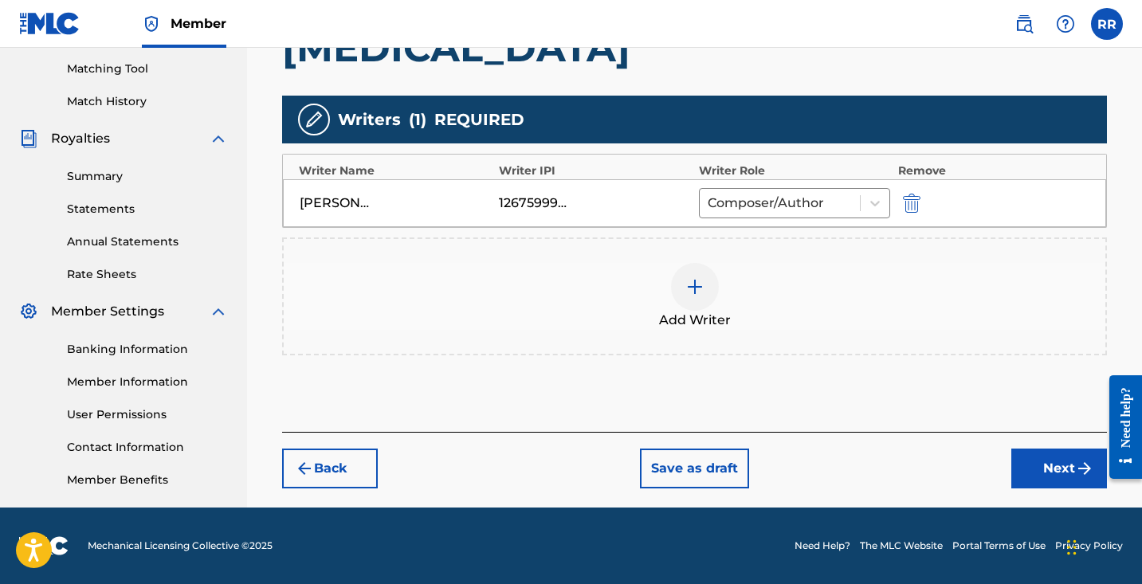
click at [1036, 465] on button "Next" at bounding box center [1060, 469] width 96 height 40
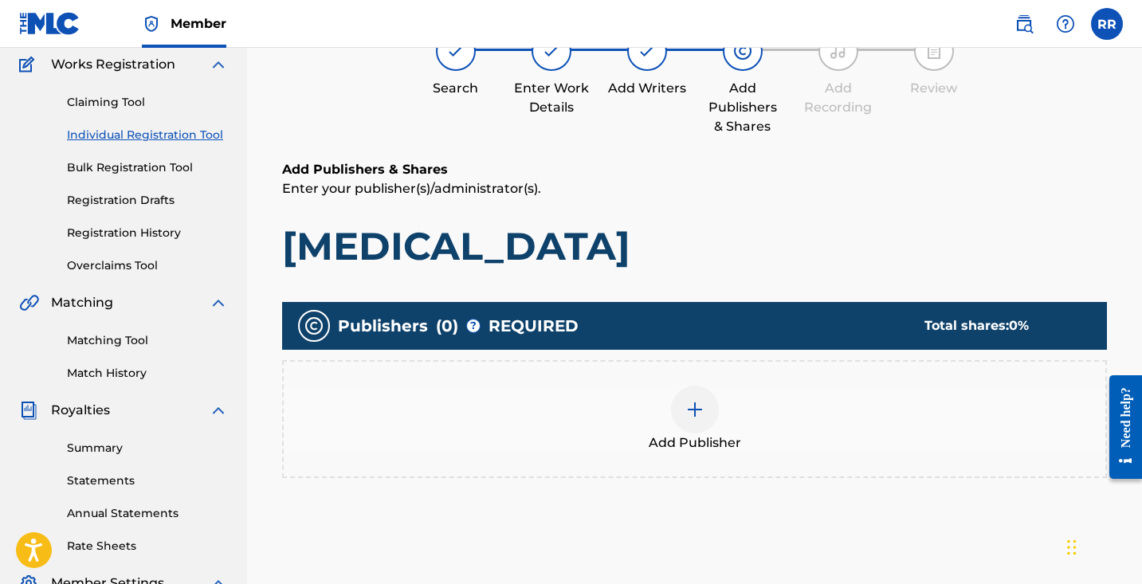
scroll to position [72, 0]
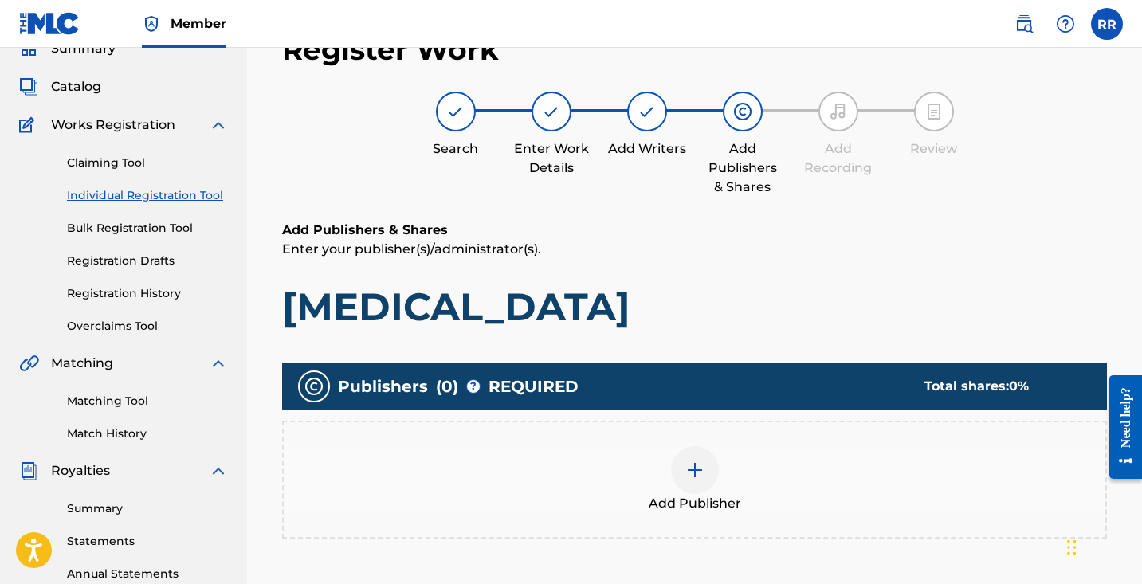
click at [694, 470] on img at bounding box center [695, 470] width 19 height 19
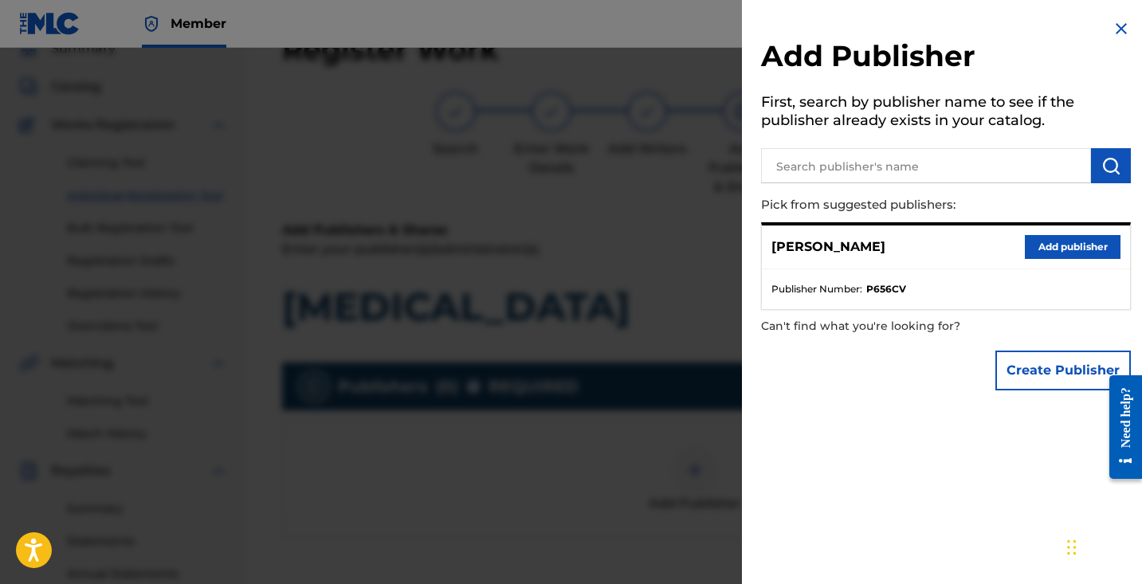
click at [913, 163] on input "text" at bounding box center [926, 165] width 330 height 35
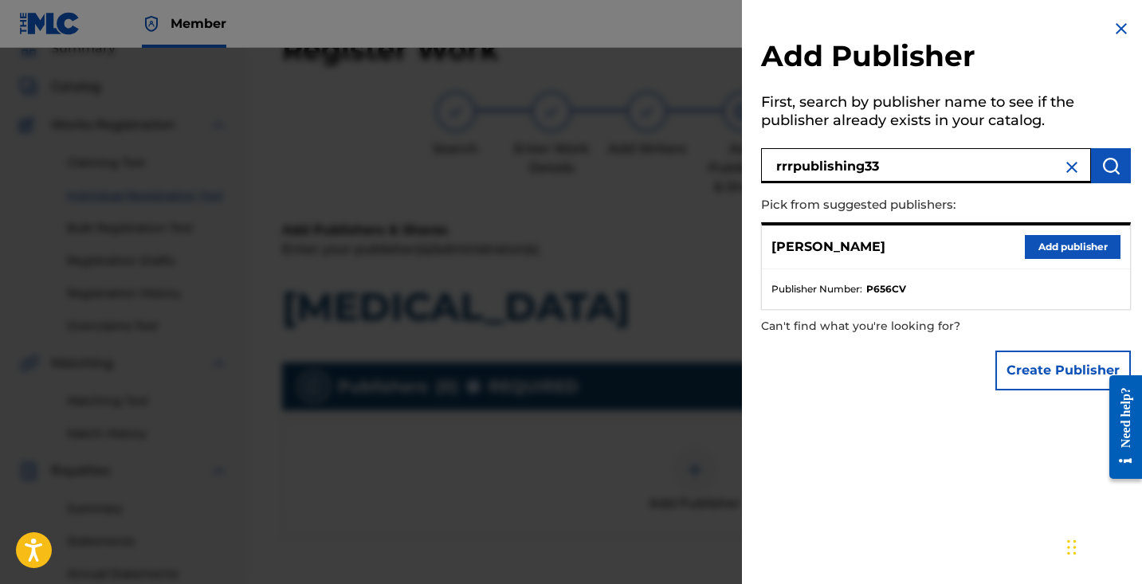
type input "rrrpublishing33"
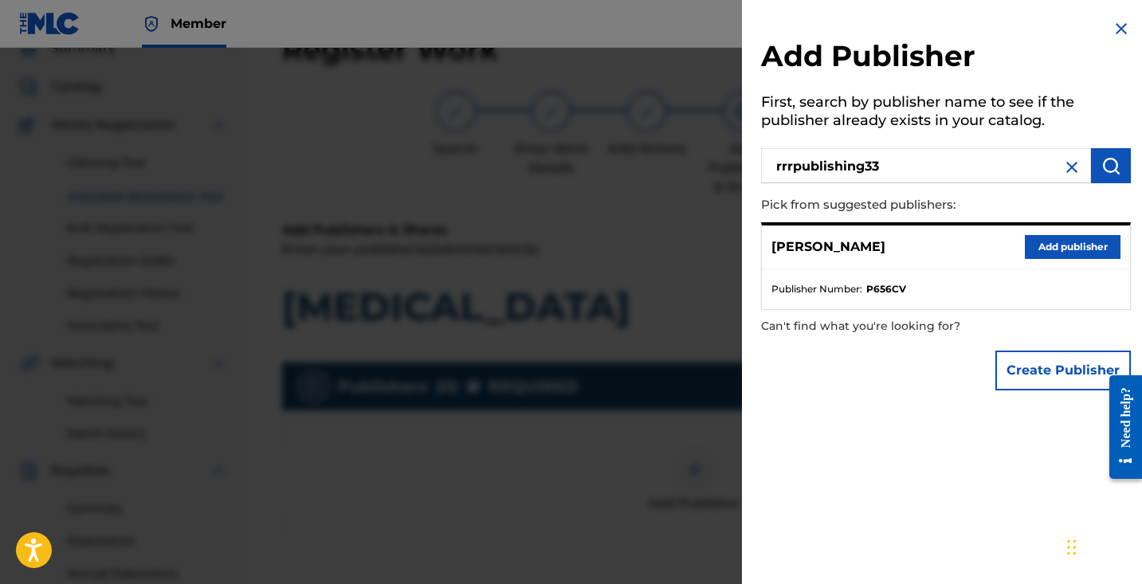
click at [1113, 163] on img "submit" at bounding box center [1111, 165] width 19 height 19
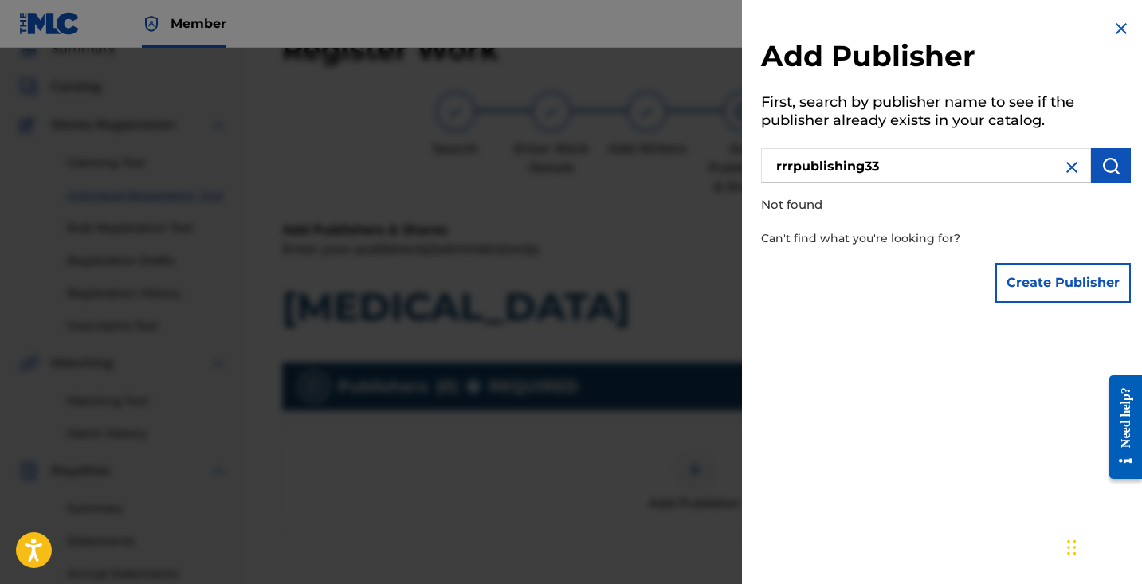
click at [1026, 271] on button "Create Publisher" at bounding box center [1064, 283] width 136 height 40
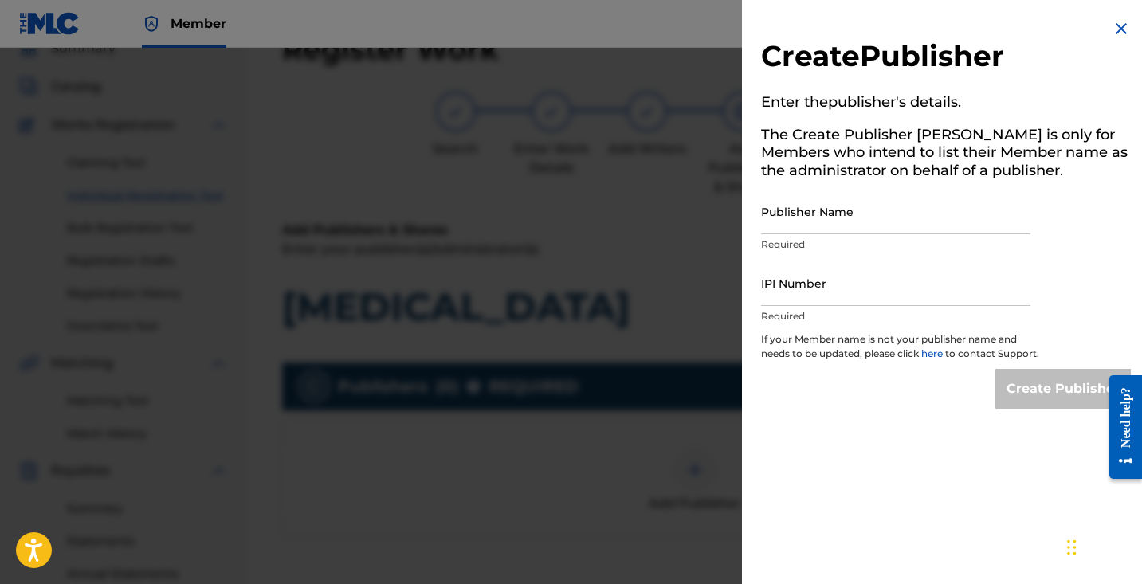
click at [867, 211] on input "Publisher Name" at bounding box center [895, 211] width 269 height 45
type input "r"
type input "RRRpublishing33"
click at [873, 276] on input "IPI Number" at bounding box center [895, 283] width 269 height 45
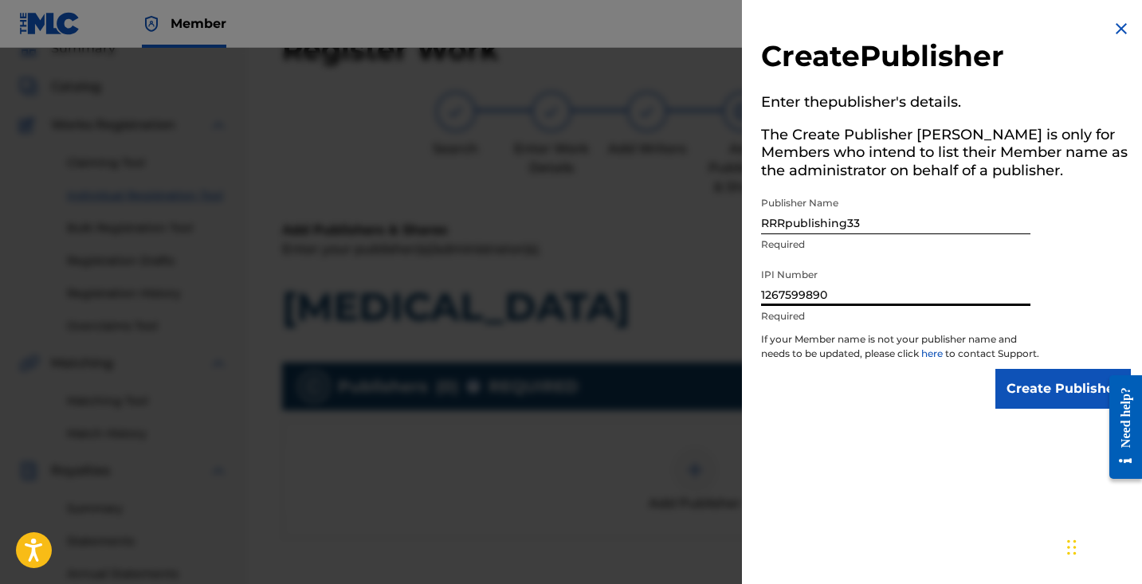
type input "1267599890"
click at [1056, 406] on input "Create Publisher" at bounding box center [1064, 389] width 136 height 40
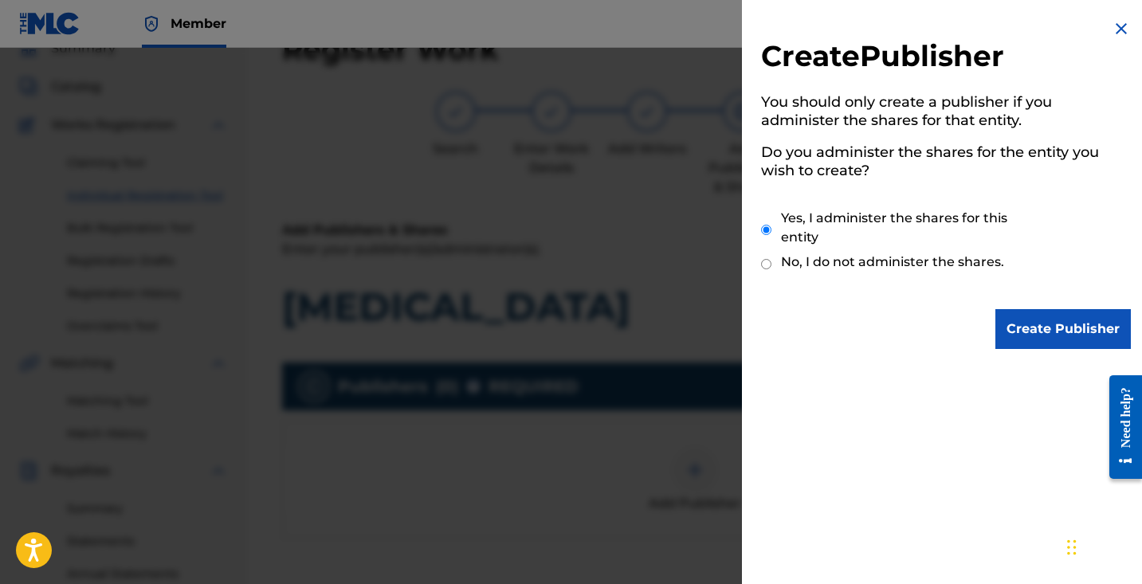
click at [1042, 332] on input "Create Publisher" at bounding box center [1064, 329] width 136 height 40
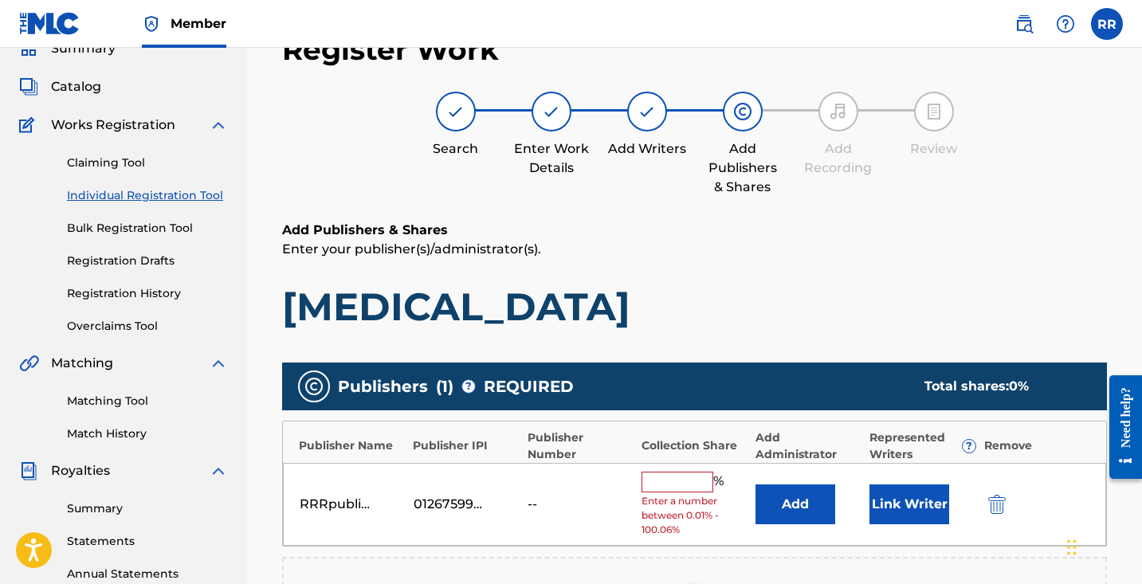
click at [682, 479] on input "text" at bounding box center [678, 482] width 72 height 21
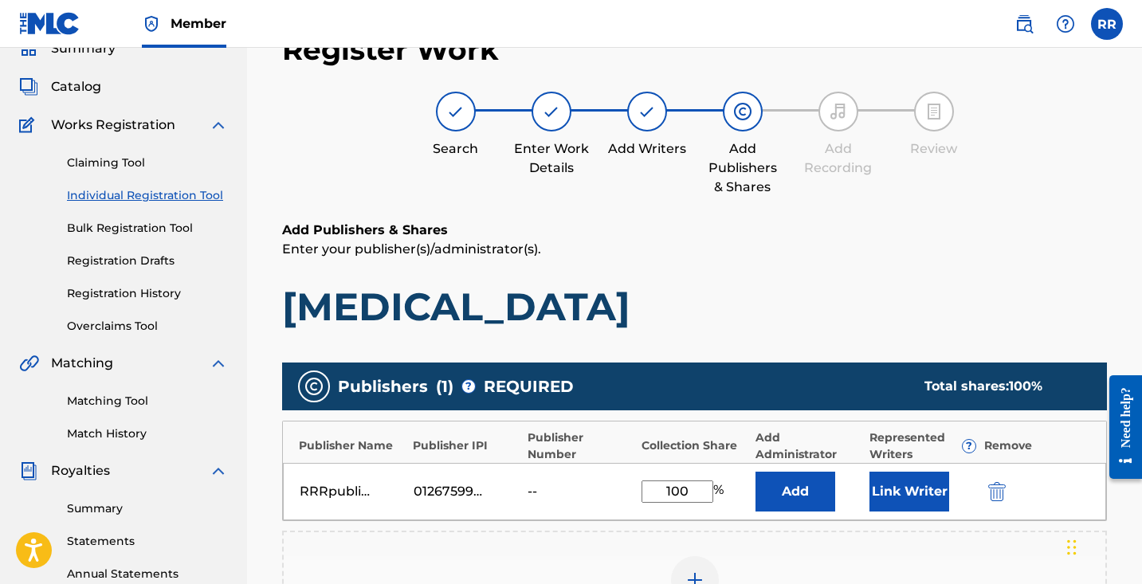
type input "100"
click at [741, 513] on div "RRRpublishing33 01267599890 -- 100 % Add Link Writer" at bounding box center [695, 491] width 824 height 57
click at [914, 494] on button "Link Writer" at bounding box center [910, 492] width 80 height 40
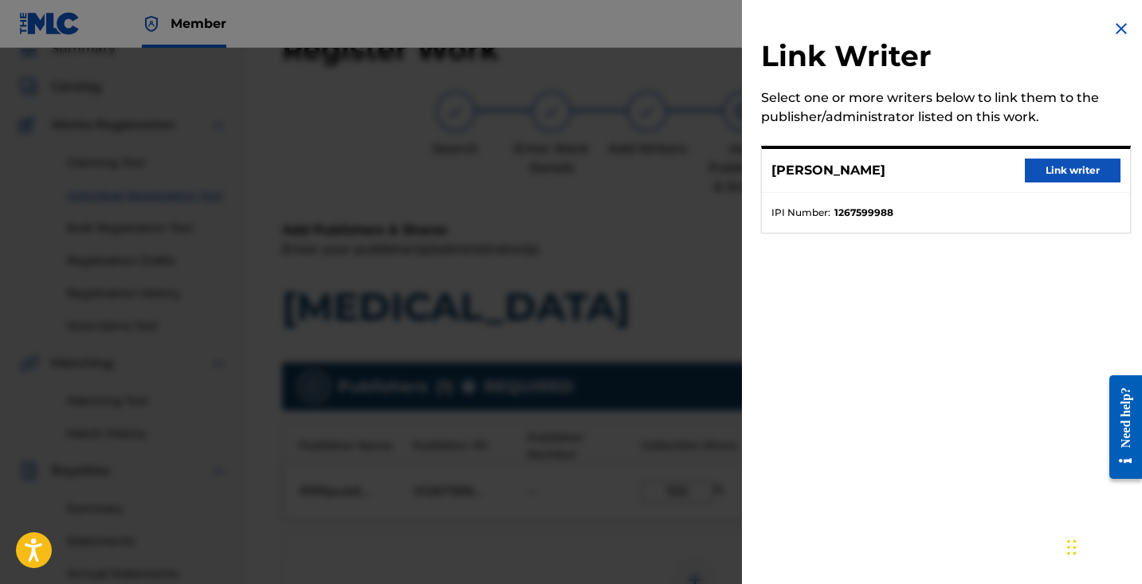
click at [1075, 171] on button "Link writer" at bounding box center [1073, 171] width 96 height 24
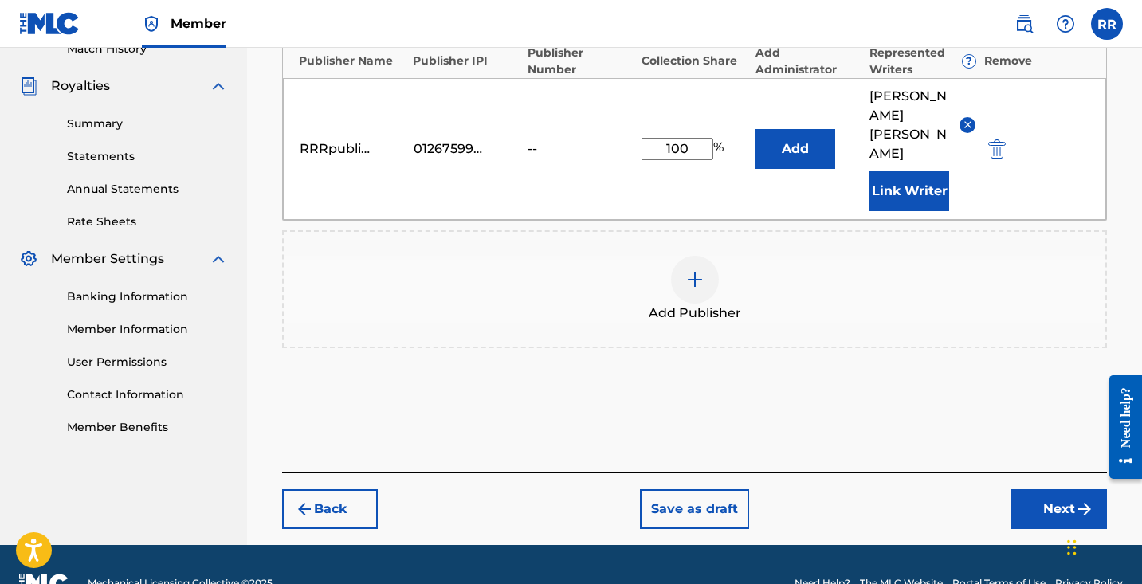
scroll to position [456, 0]
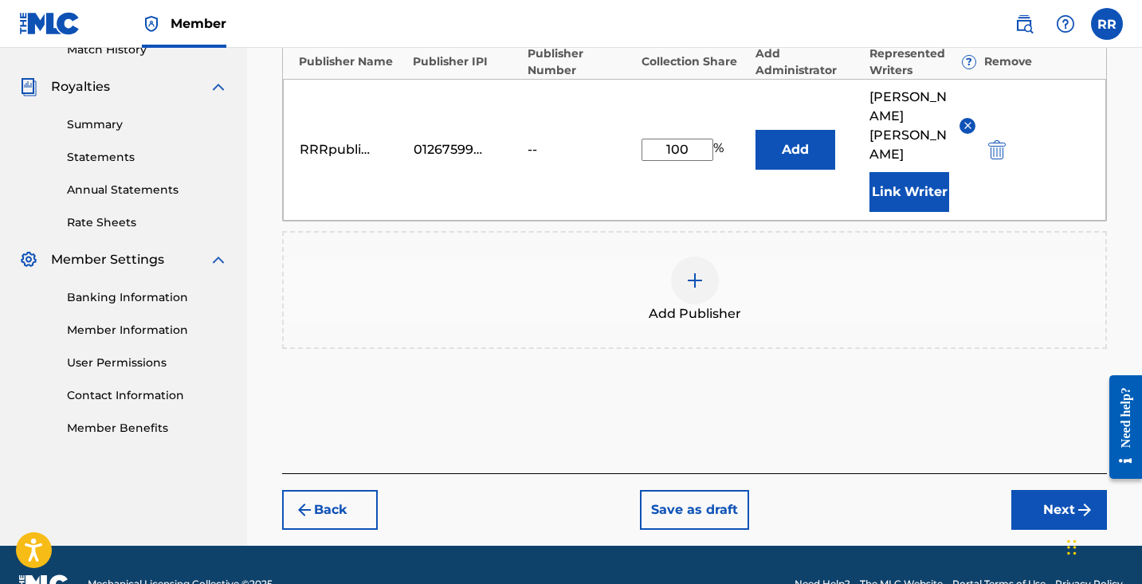
click at [1038, 490] on button "Next" at bounding box center [1060, 510] width 96 height 40
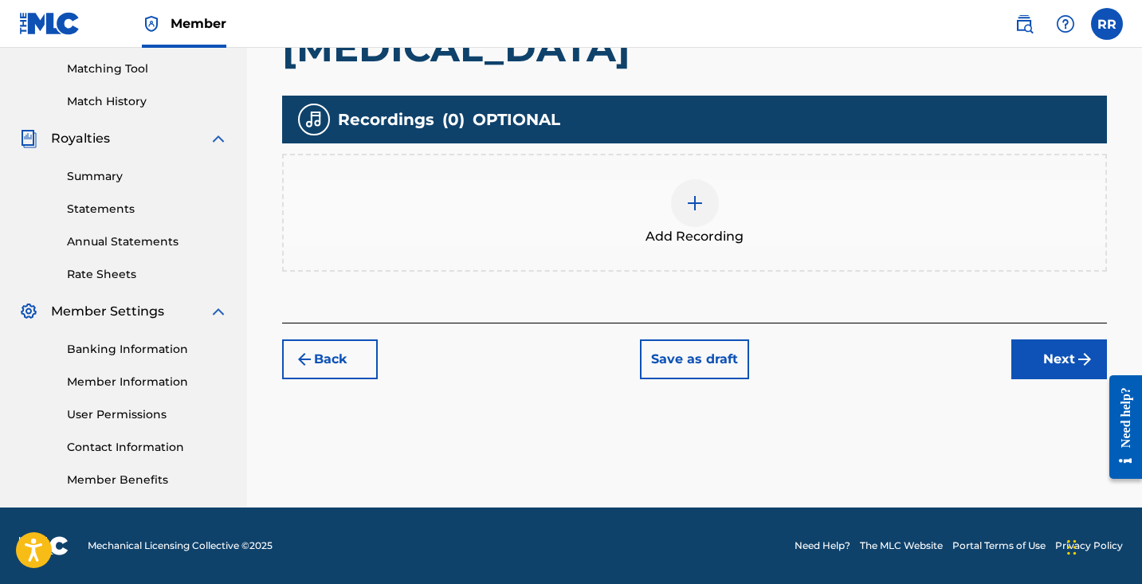
scroll to position [404, 0]
click at [698, 210] on img at bounding box center [695, 203] width 19 height 19
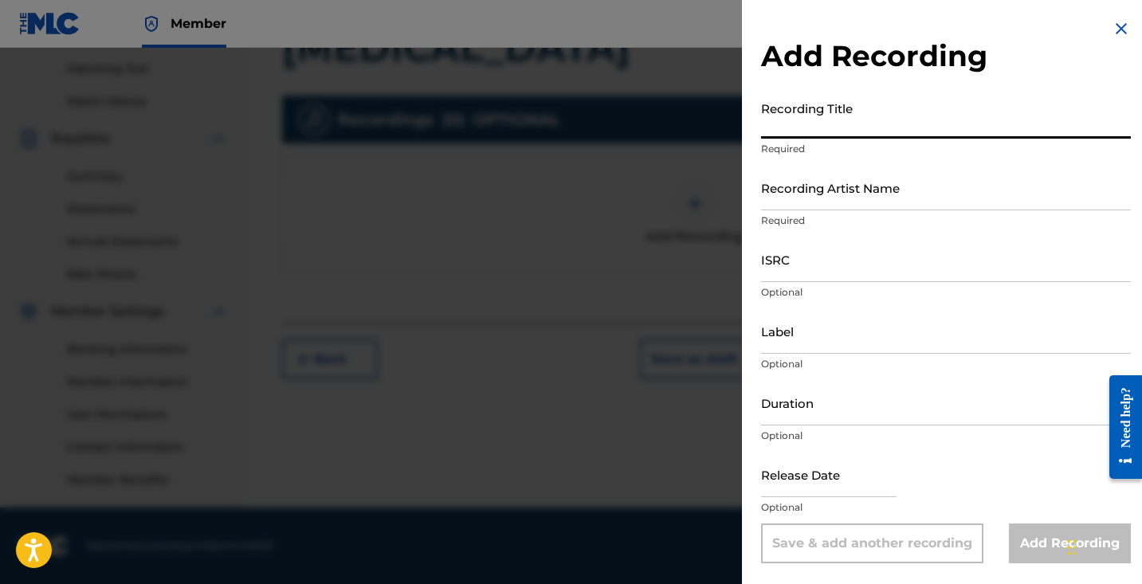
click at [854, 126] on input "Recording Title" at bounding box center [946, 115] width 370 height 45
type input "[MEDICAL_DATA]"
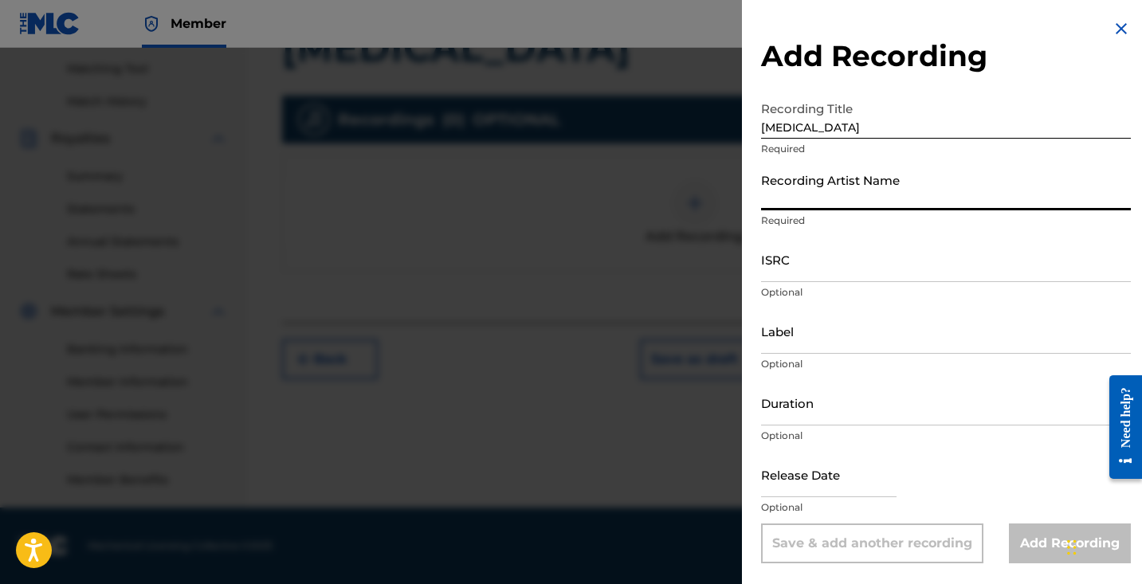
click at [879, 182] on input "Recording Artist Name" at bounding box center [946, 187] width 370 height 45
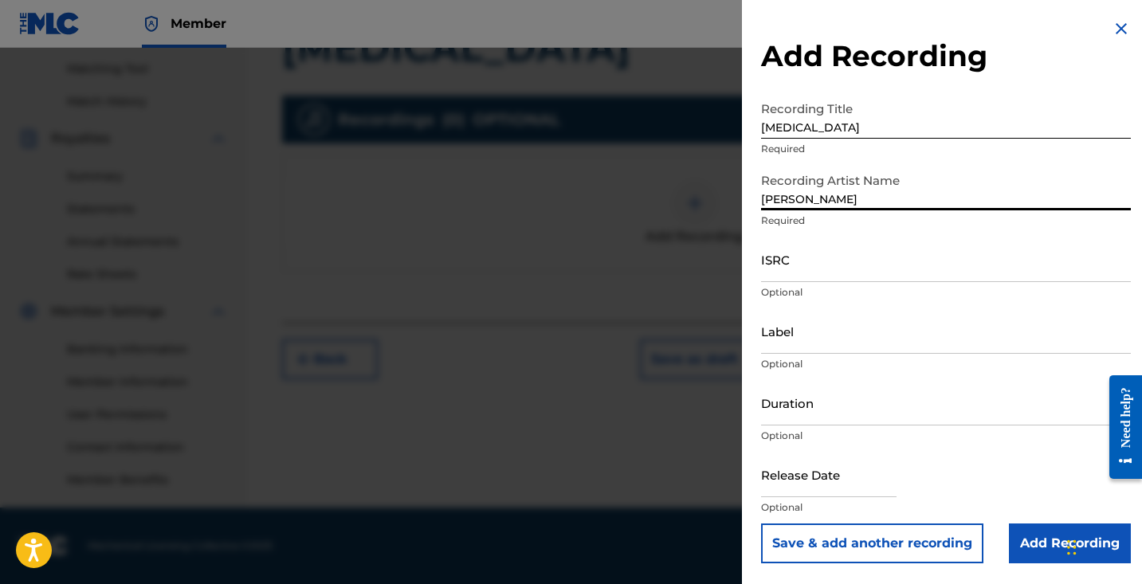
type input "[PERSON_NAME]"
click at [877, 258] on input "ISRC" at bounding box center [946, 259] width 370 height 45
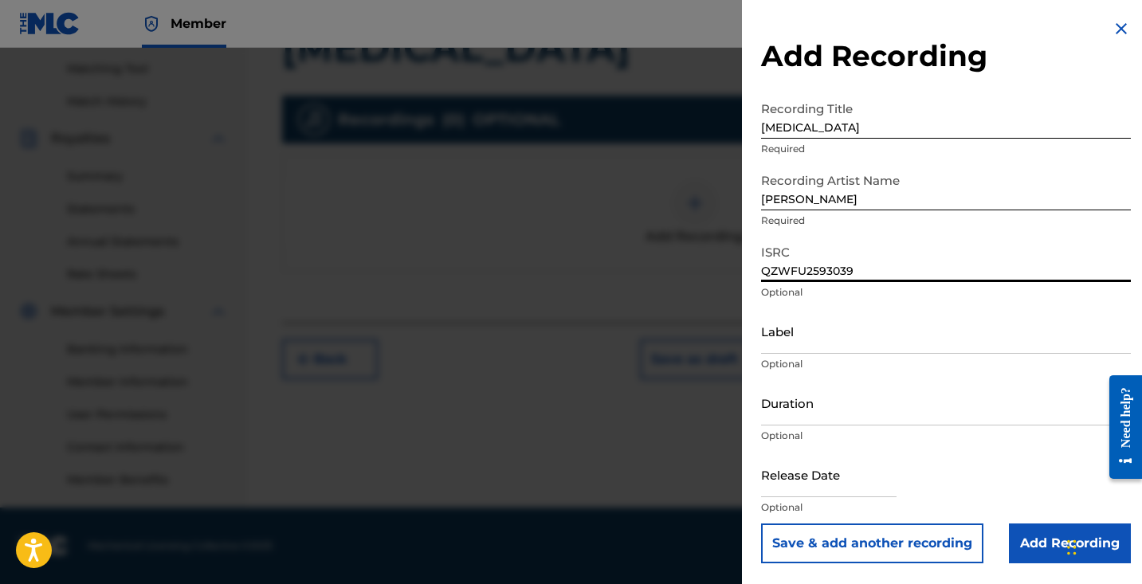
type input "QZWFU2593039"
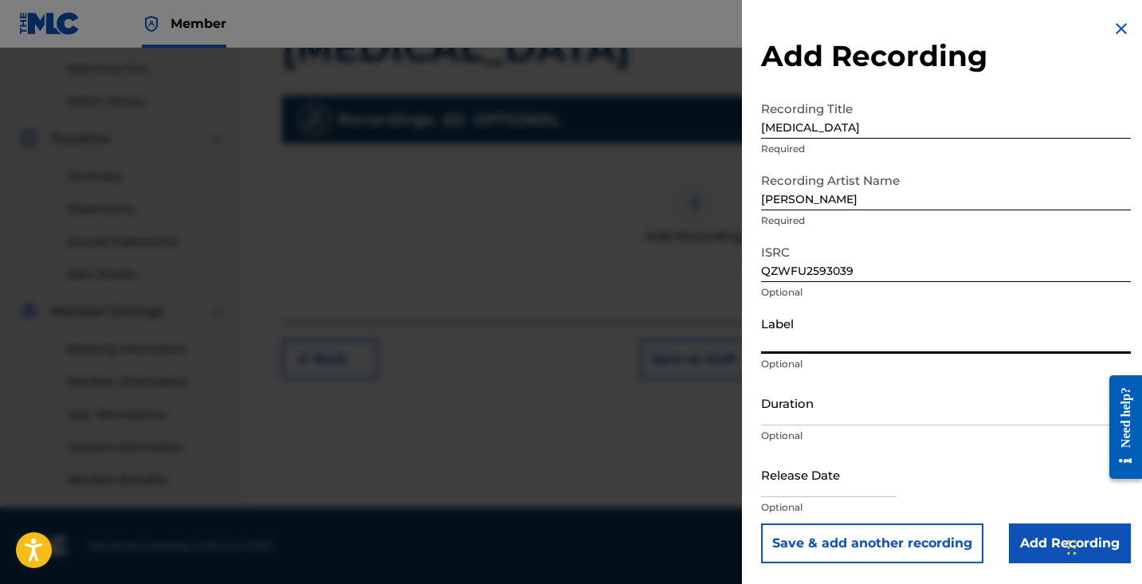
click at [856, 330] on input "Label" at bounding box center [946, 331] width 370 height 45
type input "RyanRenoRecords"
click at [859, 393] on input "Duration" at bounding box center [946, 402] width 370 height 45
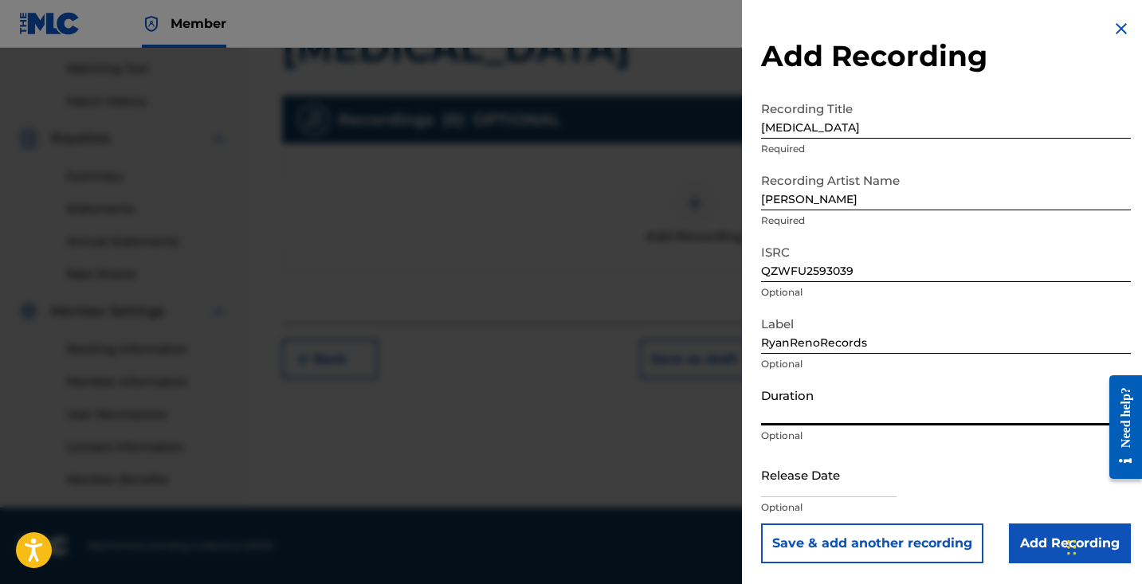
type input "2"
type input "02:50"
click at [837, 480] on input "text" at bounding box center [829, 474] width 136 height 45
select select "7"
select select "2025"
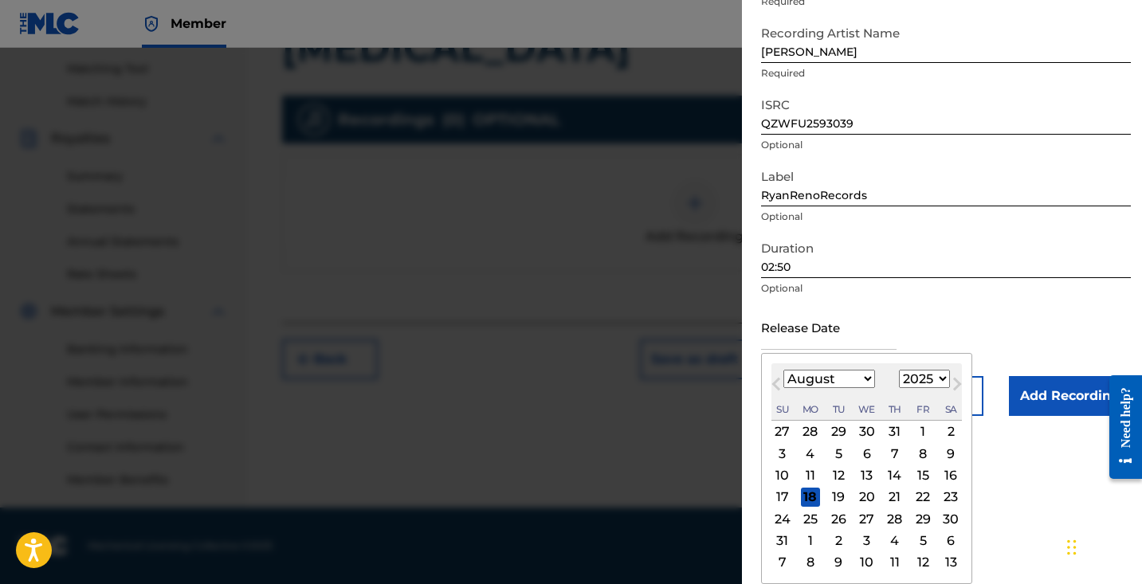
scroll to position [147, 0]
click at [914, 451] on div "8" at bounding box center [923, 453] width 19 height 19
type input "[DATE]"
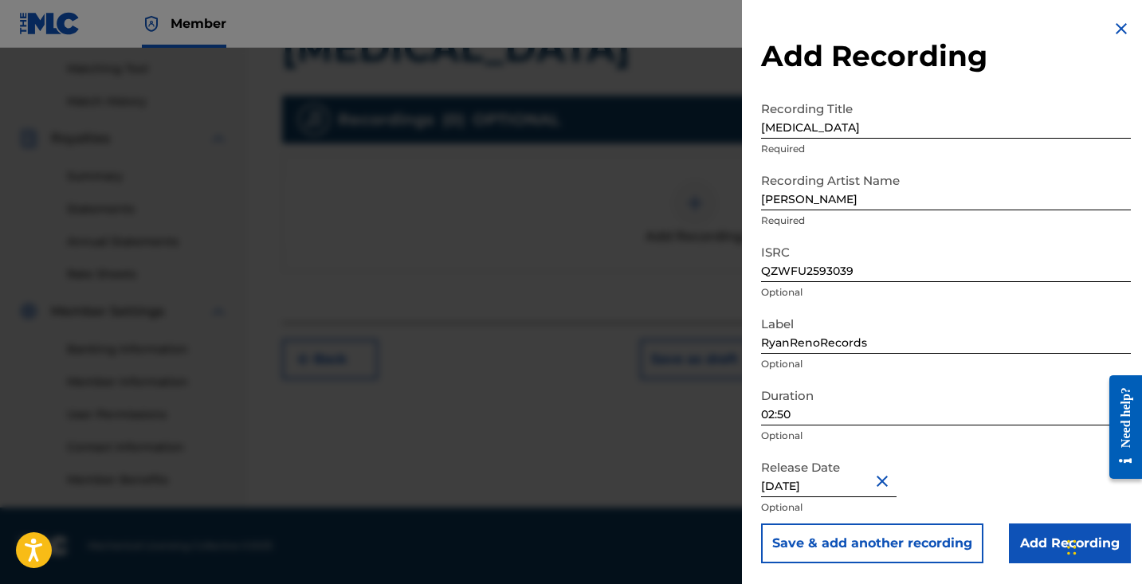
scroll to position [404, 0]
click at [1042, 550] on input "Add Recording" at bounding box center [1070, 544] width 122 height 40
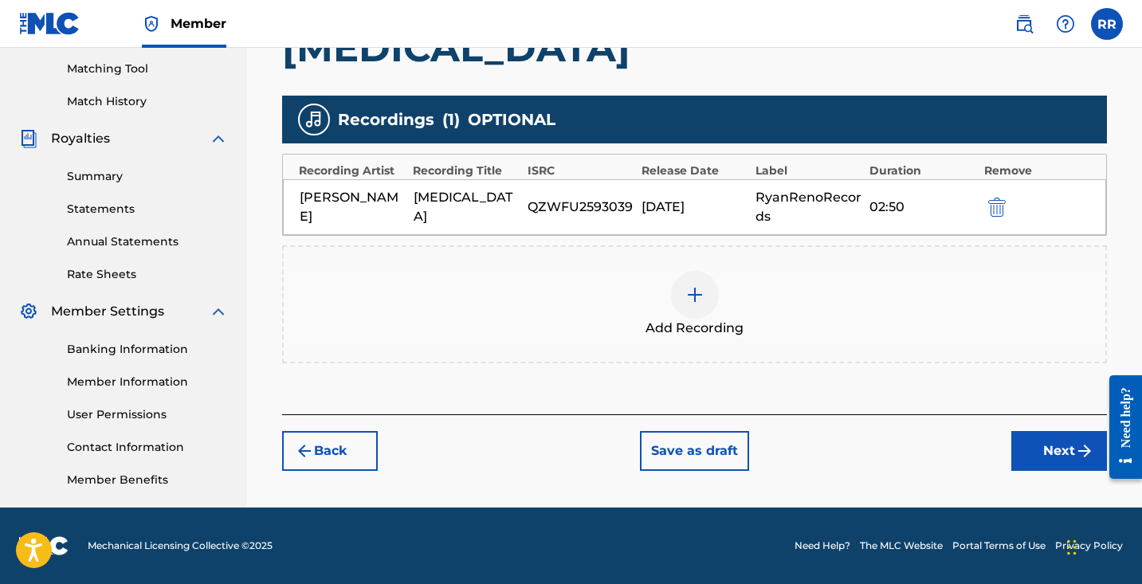
click at [1043, 450] on button "Next" at bounding box center [1060, 451] width 96 height 40
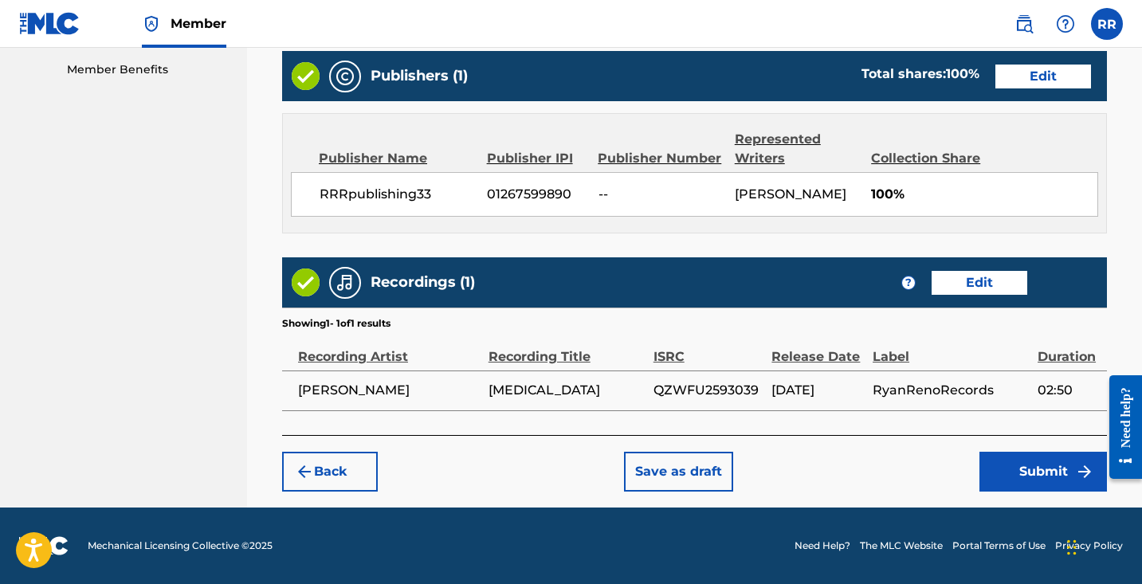
scroll to position [814, 0]
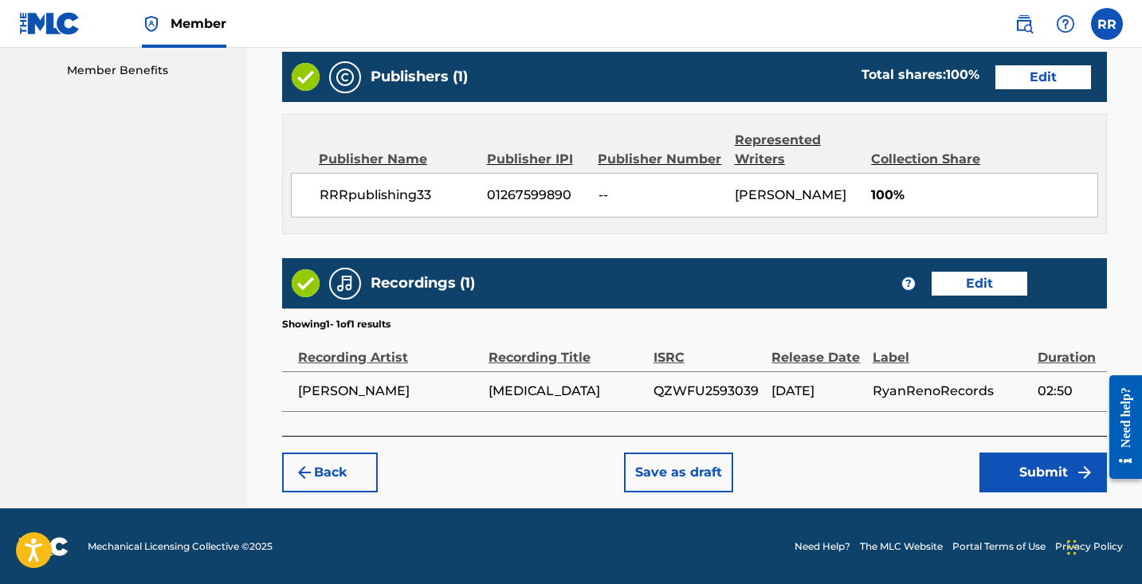
click at [1031, 80] on button "Edit" at bounding box center [1044, 77] width 96 height 24
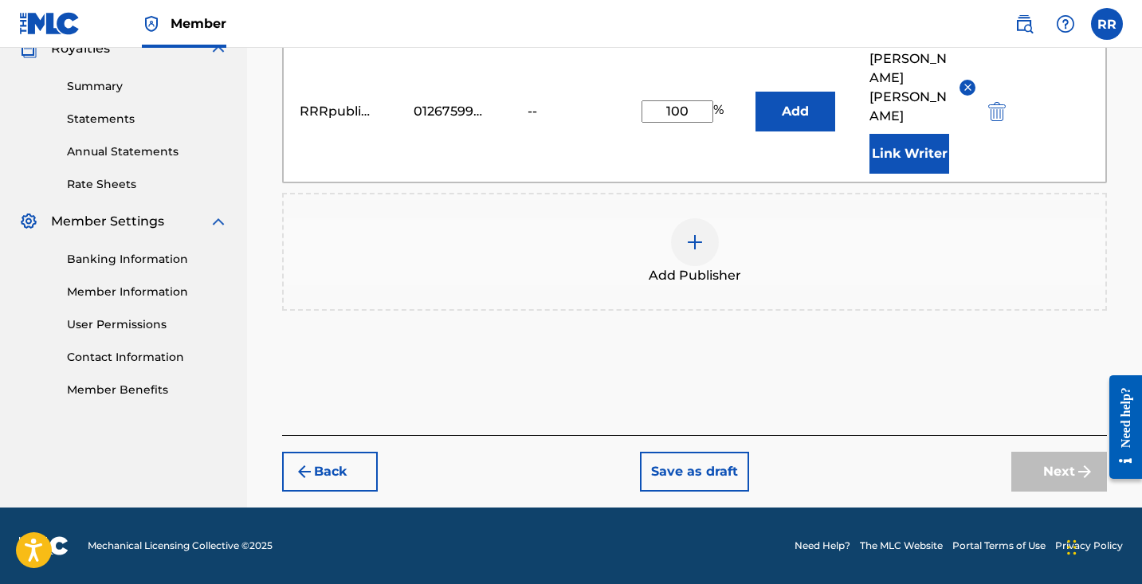
scroll to position [456, 0]
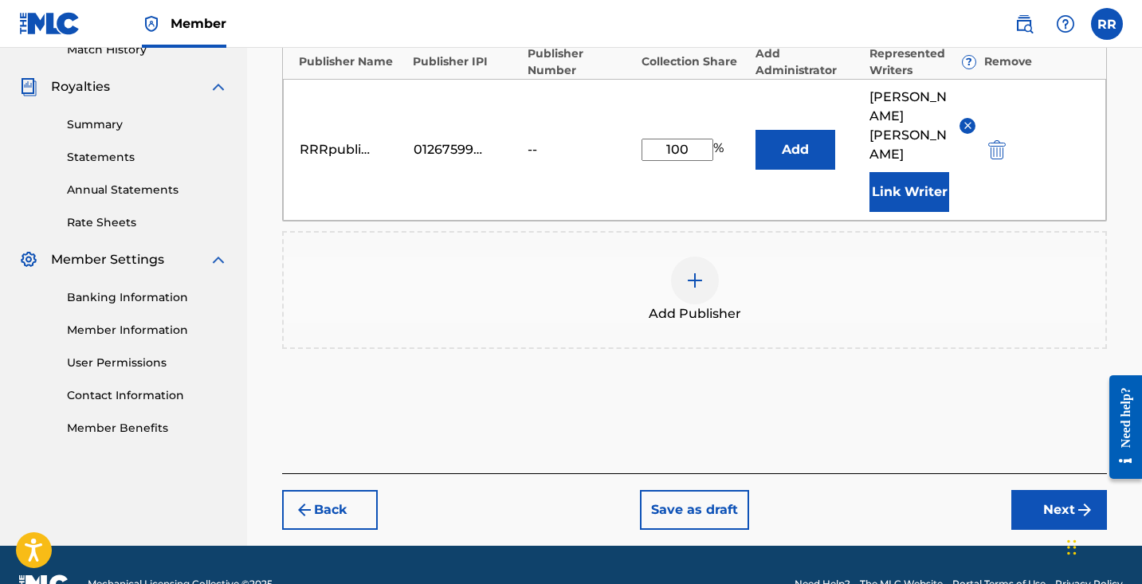
click at [537, 140] on div "--" at bounding box center [564, 149] width 72 height 19
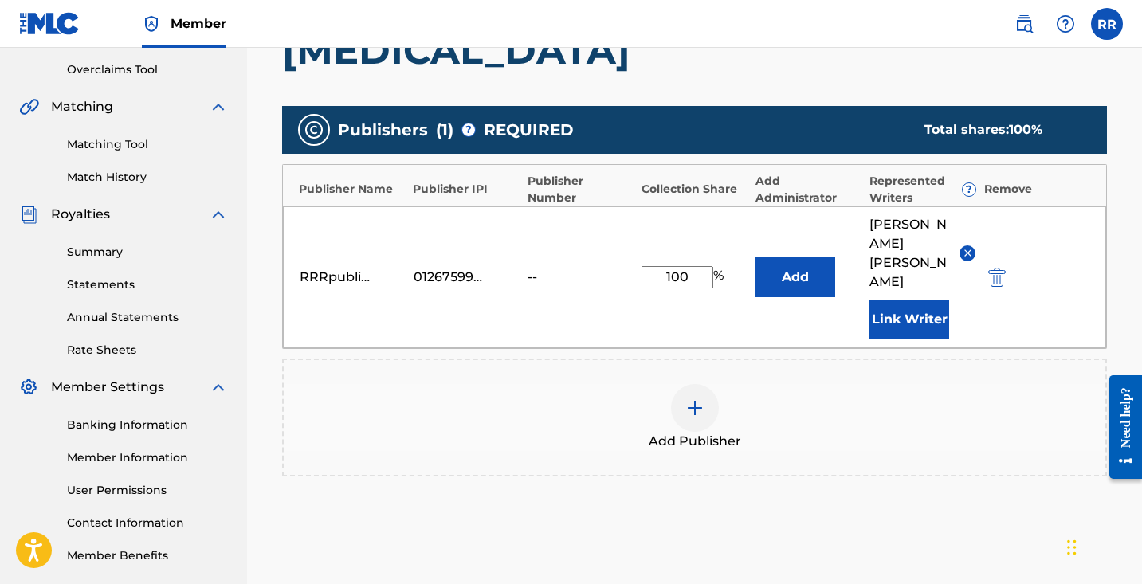
scroll to position [329, 0]
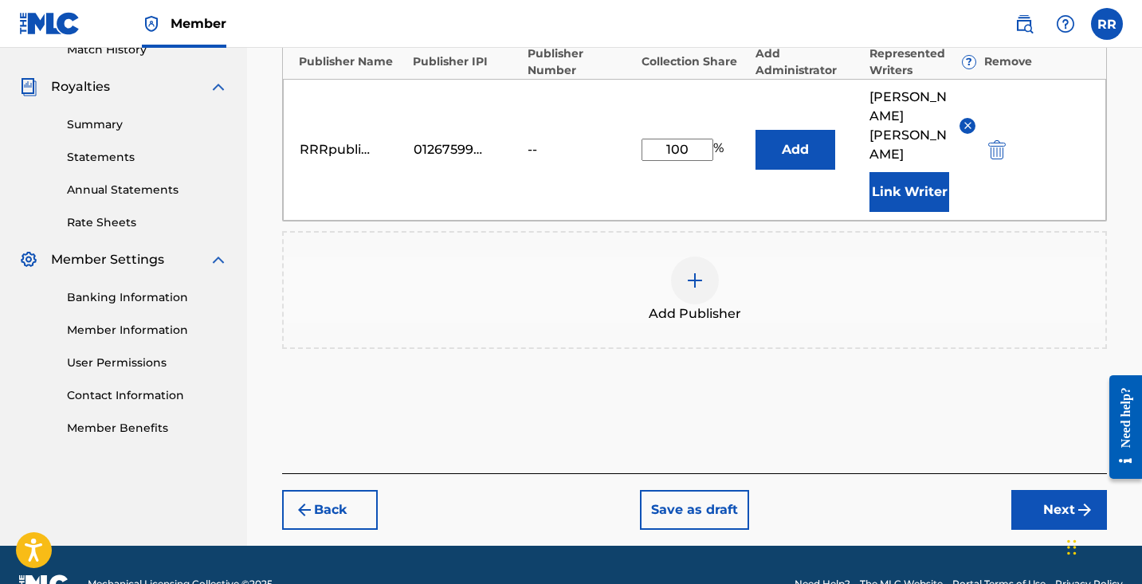
click at [1053, 490] on button "Next" at bounding box center [1060, 510] width 96 height 40
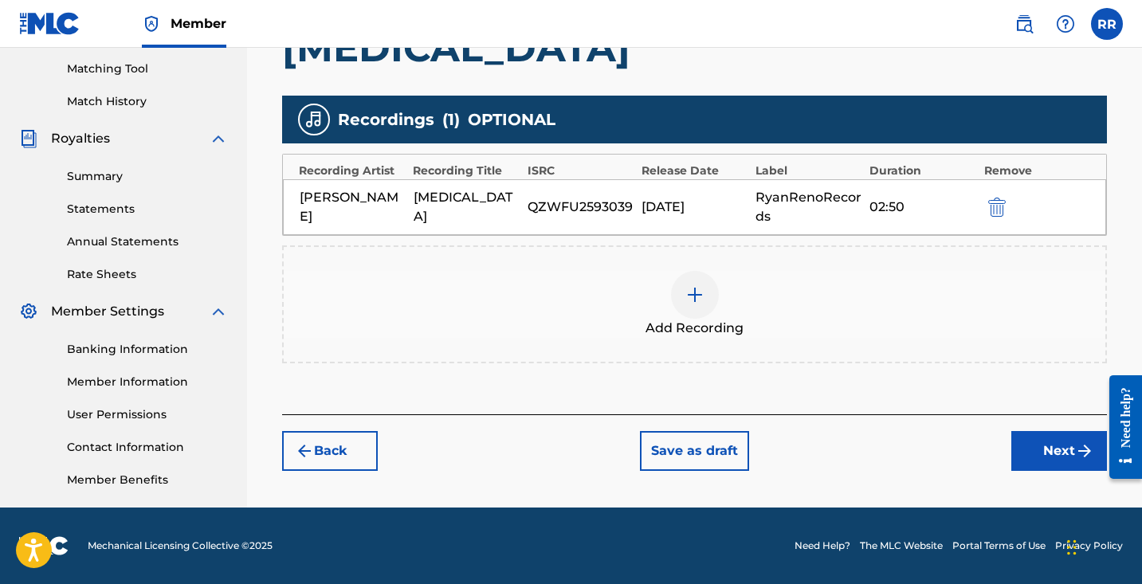
scroll to position [404, 0]
click at [1053, 482] on div "Register Work Search Enter Work Details Add Writers Add Publishers & Shares Add…" at bounding box center [694, 85] width 857 height 804
click at [1048, 450] on button "Next" at bounding box center [1060, 451] width 96 height 40
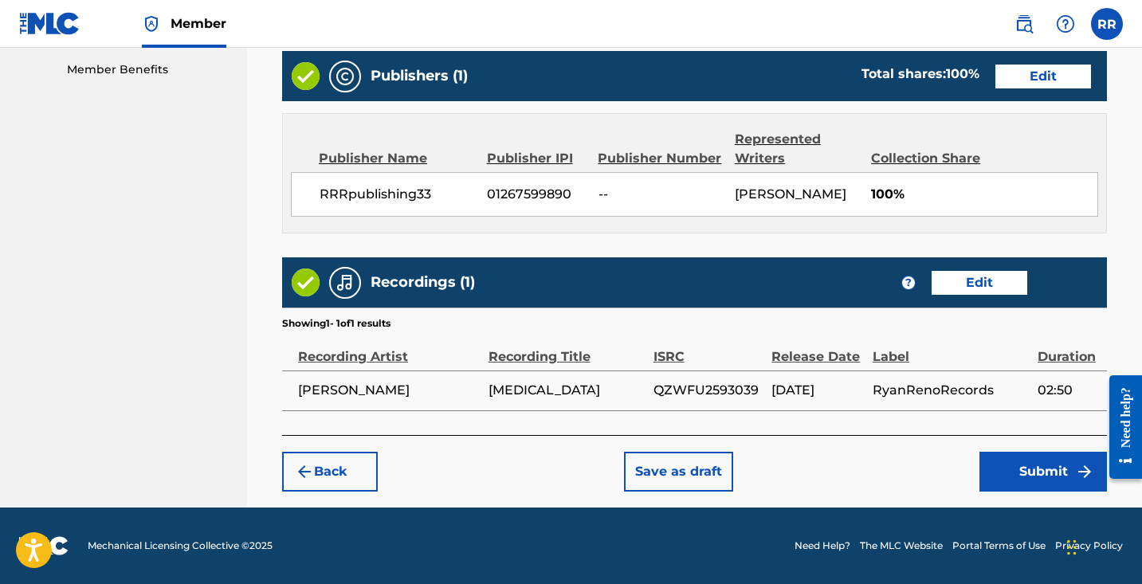
scroll to position [814, 0]
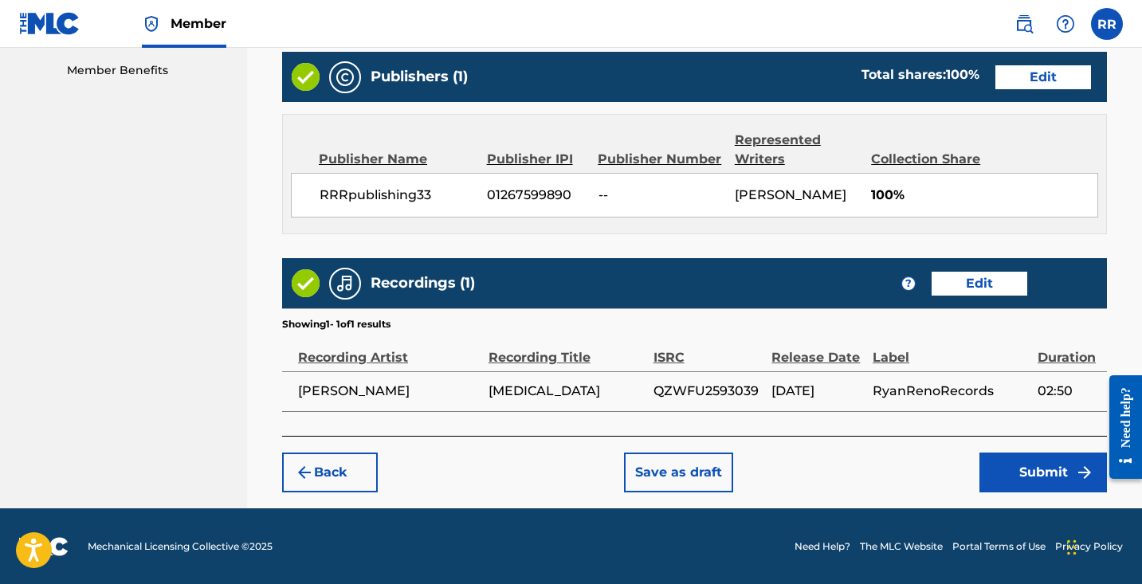
click at [1055, 482] on button "Submit" at bounding box center [1044, 473] width 128 height 40
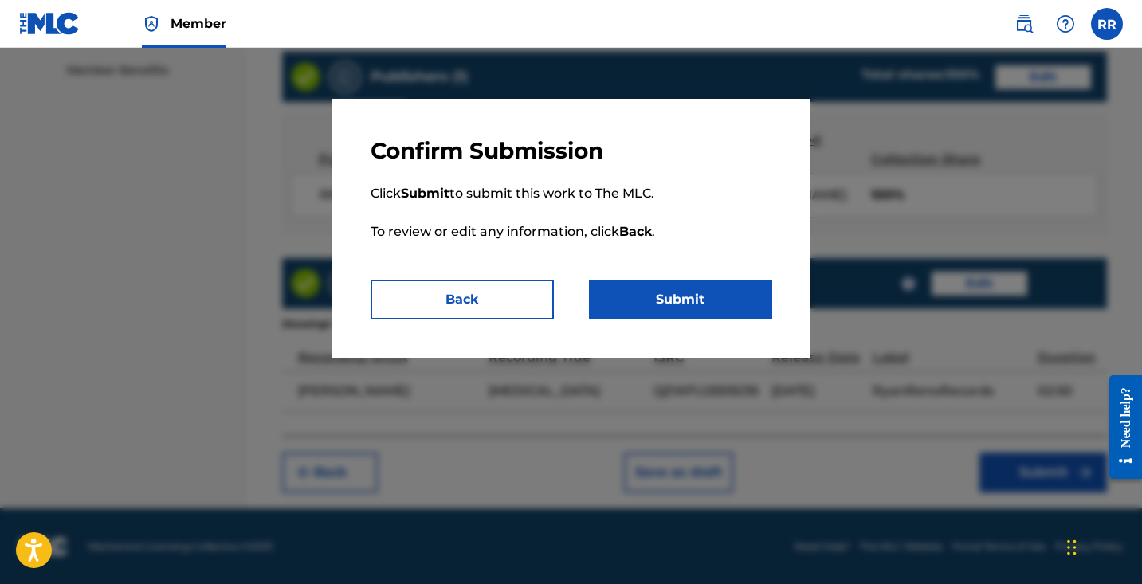
click at [702, 295] on button "Submit" at bounding box center [680, 300] width 183 height 40
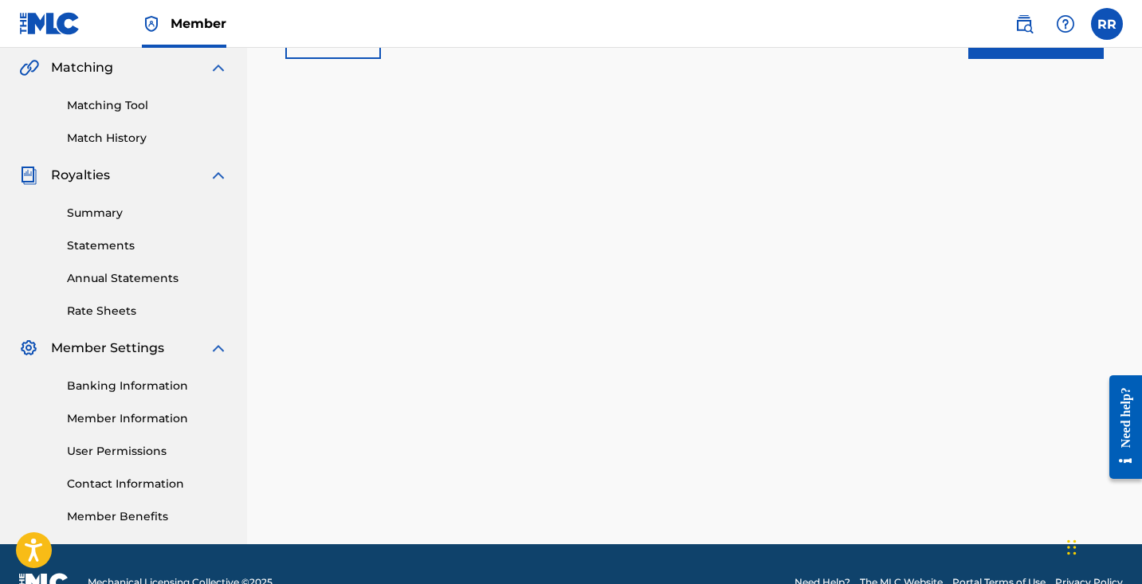
scroll to position [373, 0]
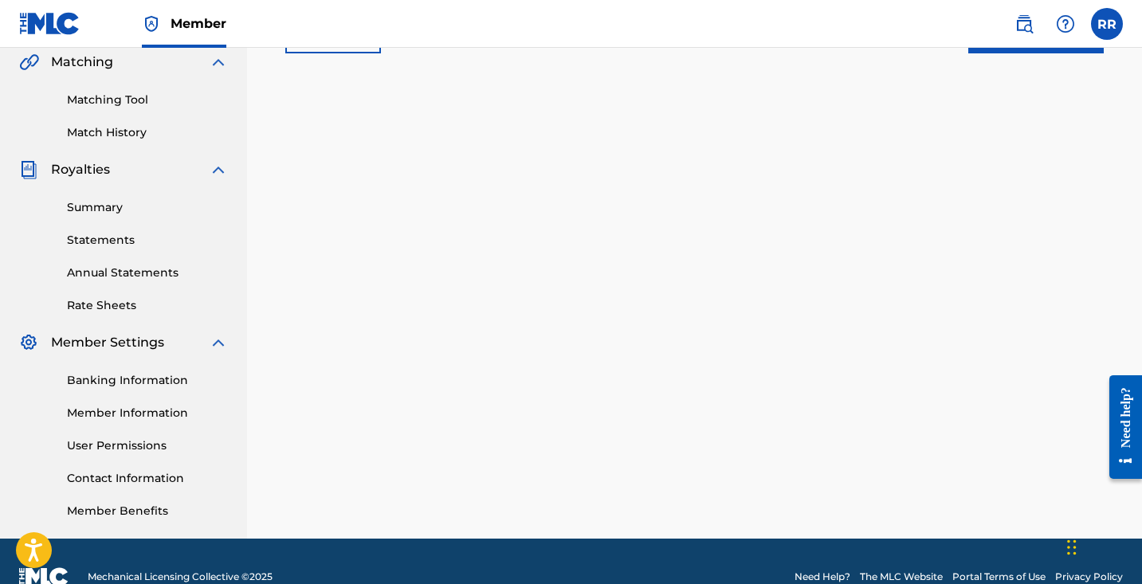
click at [104, 208] on link "Summary" at bounding box center [147, 207] width 161 height 17
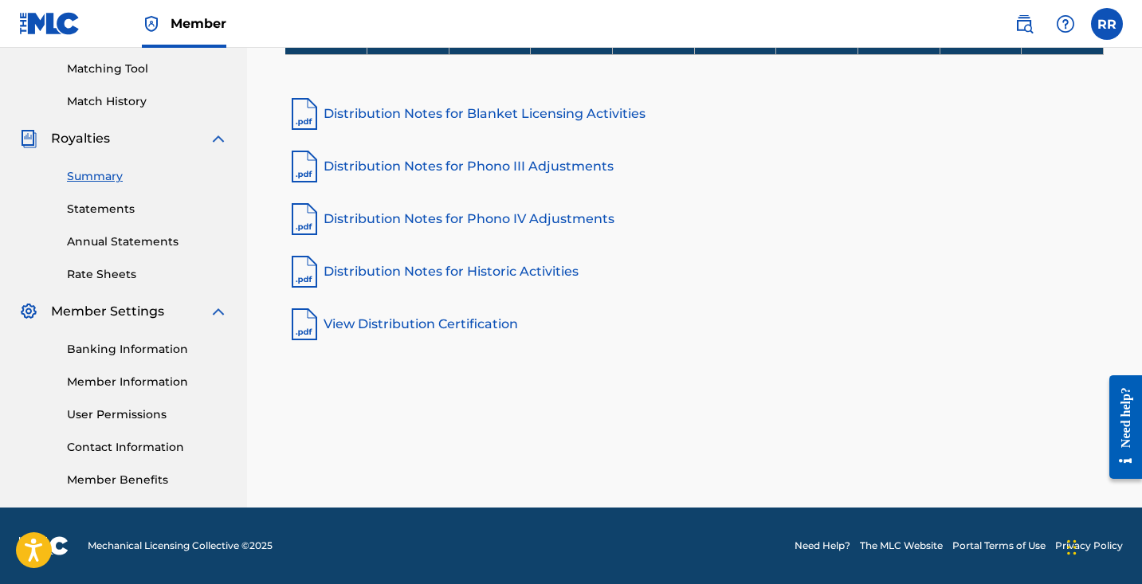
scroll to position [404, 0]
